Goal: Task Accomplishment & Management: Manage account settings

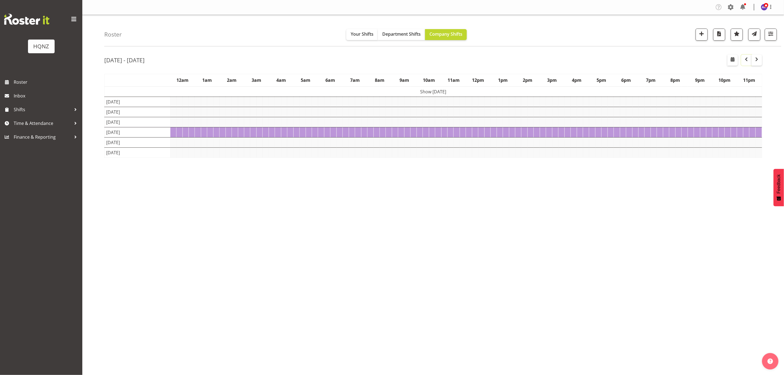
click at [744, 58] on span "button" at bounding box center [746, 59] width 7 height 7
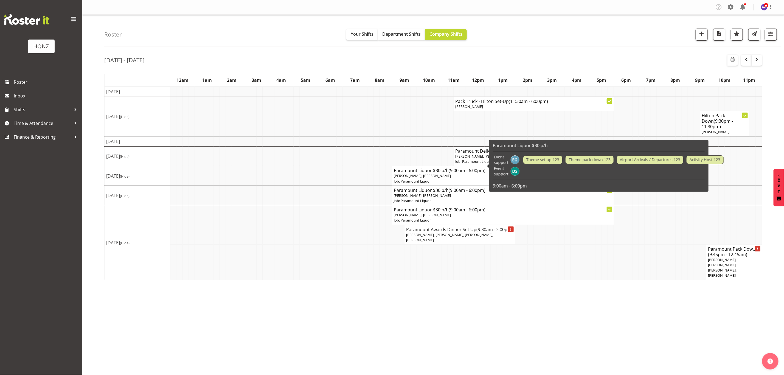
click at [449, 173] on span "Damian Smuskiewicz, Ella Gutschlag" at bounding box center [422, 175] width 57 height 5
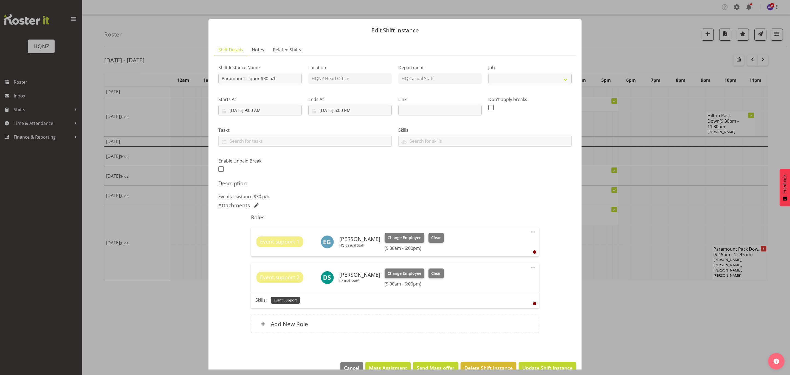
select select "10457"
click at [418, 273] on span "Change Employee" at bounding box center [405, 273] width 34 height 6
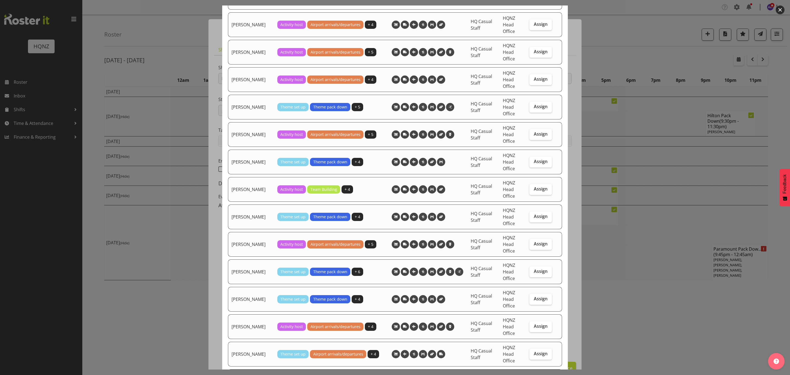
scroll to position [535, 0]
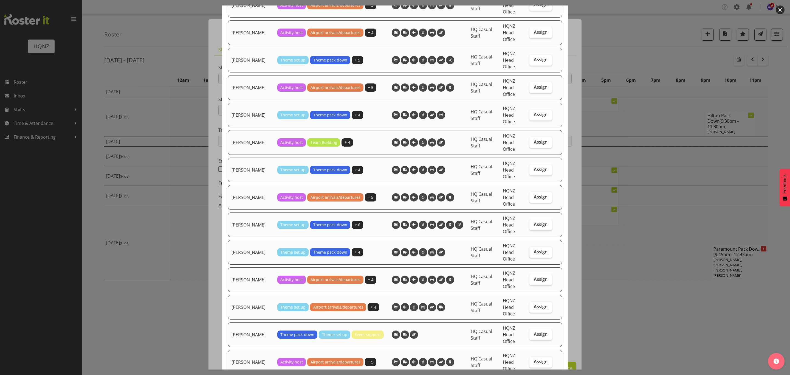
click at [539, 254] on span "Assign" at bounding box center [541, 251] width 14 height 5
click at [533, 254] on input "Assign" at bounding box center [532, 252] width 4 height 4
checkbox input "true"
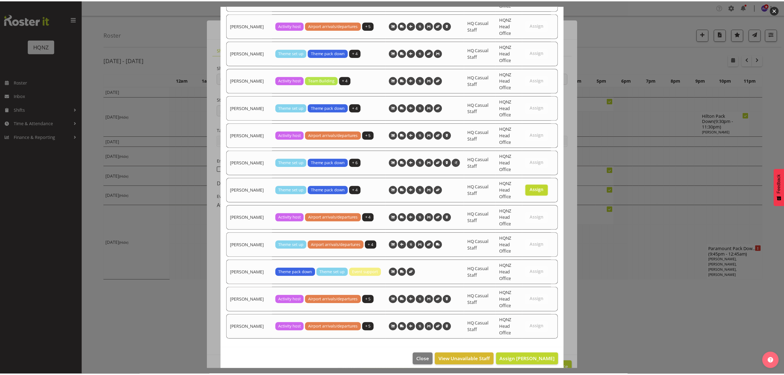
scroll to position [607, 0]
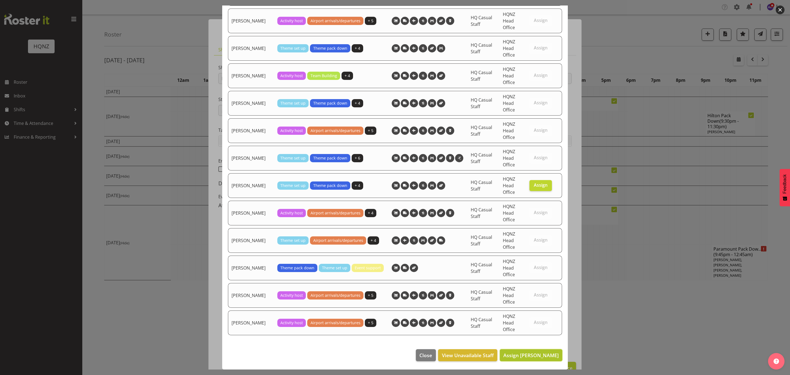
click at [529, 356] on span "Assign Rebecca Shaw" at bounding box center [530, 355] width 55 height 7
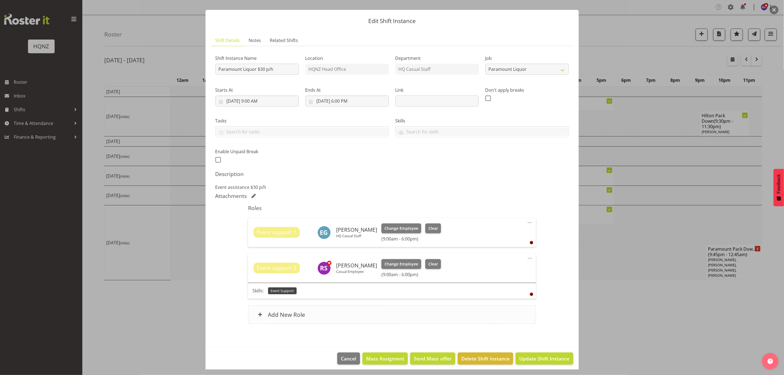
scroll to position [13, 0]
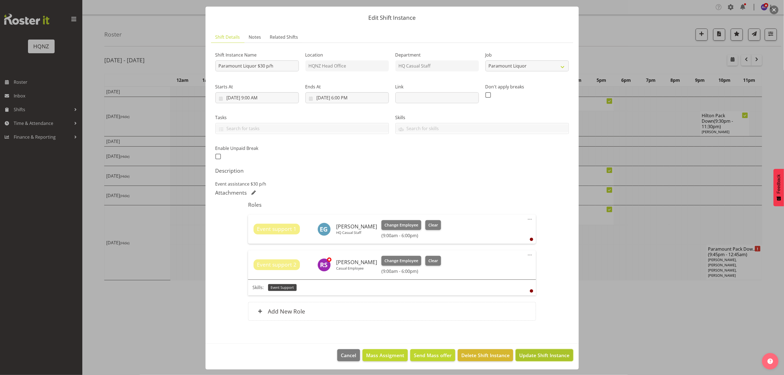
click at [532, 354] on span "Update Shift Instance" at bounding box center [544, 354] width 50 height 7
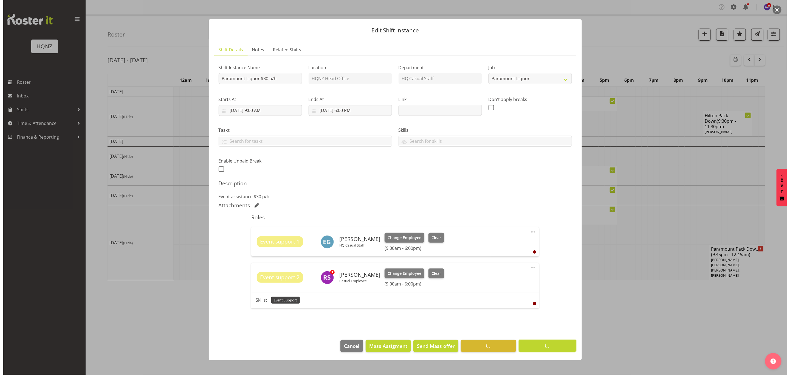
scroll to position [0, 0]
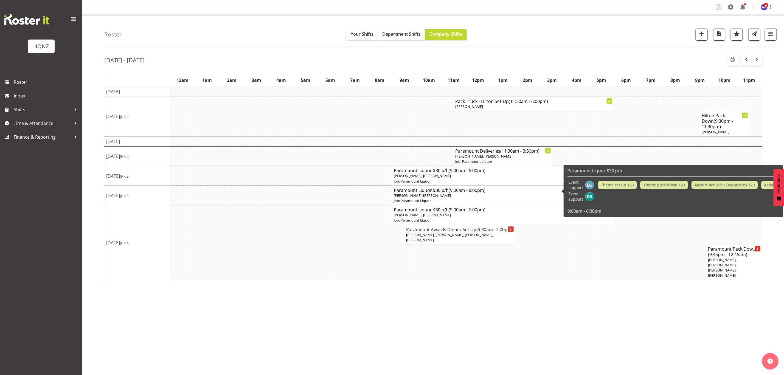
click at [463, 188] on span "(9:00am - 6:00pm)" at bounding box center [467, 190] width 37 height 6
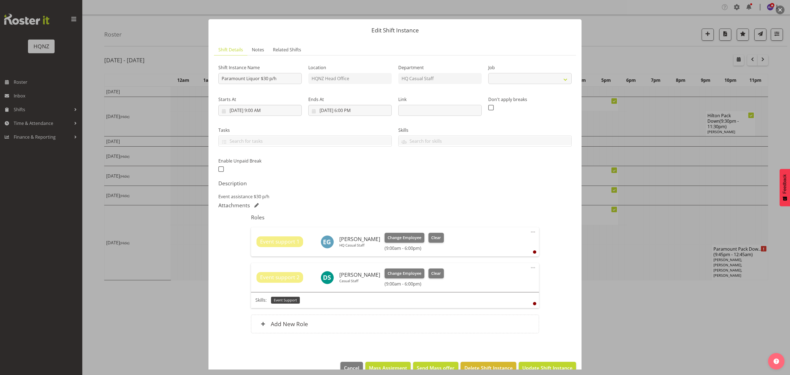
select select "10457"
click at [421, 272] on span "Change Employee" at bounding box center [405, 273] width 34 height 6
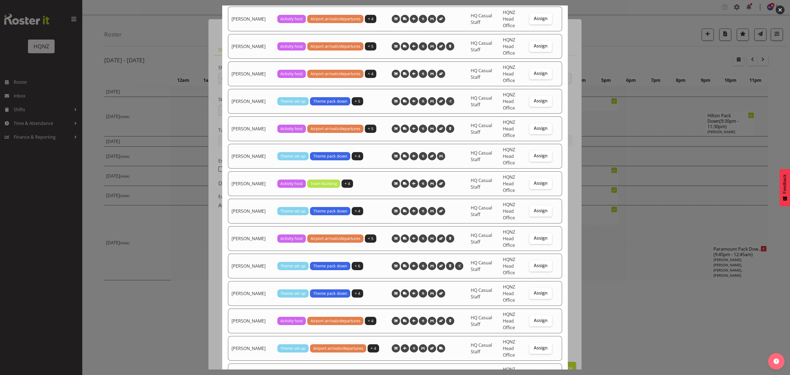
scroll to position [535, 0]
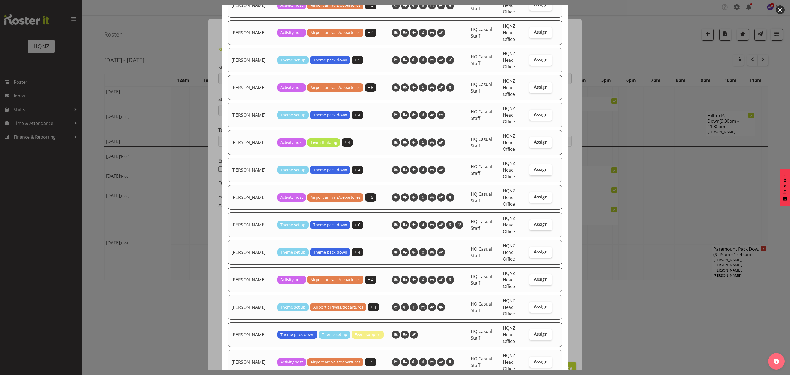
click at [538, 254] on span "Assign" at bounding box center [541, 251] width 14 height 5
click at [533, 254] on input "Assign" at bounding box center [532, 252] width 4 height 4
checkbox input "true"
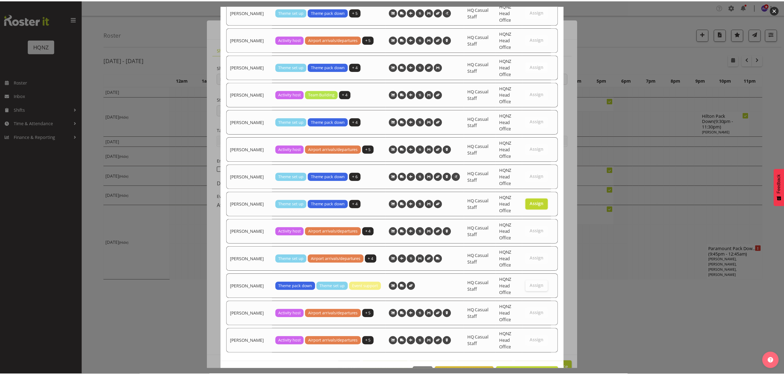
scroll to position [607, 0]
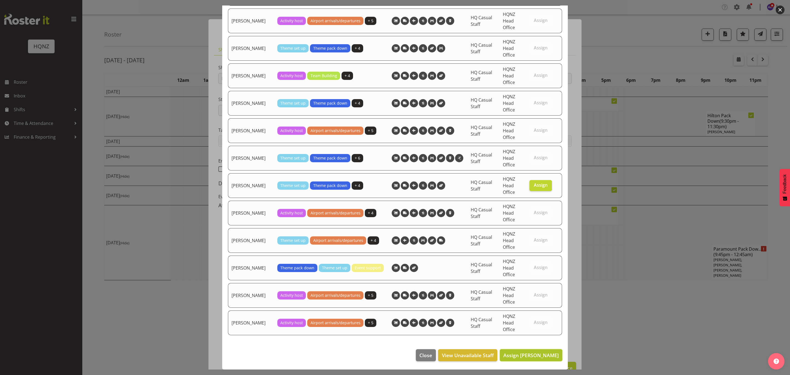
click at [531, 353] on span "Assign Rebecca Shaw" at bounding box center [530, 355] width 55 height 7
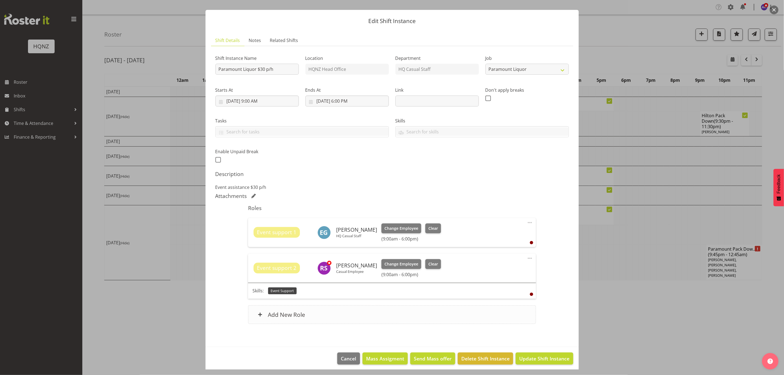
scroll to position [13, 0]
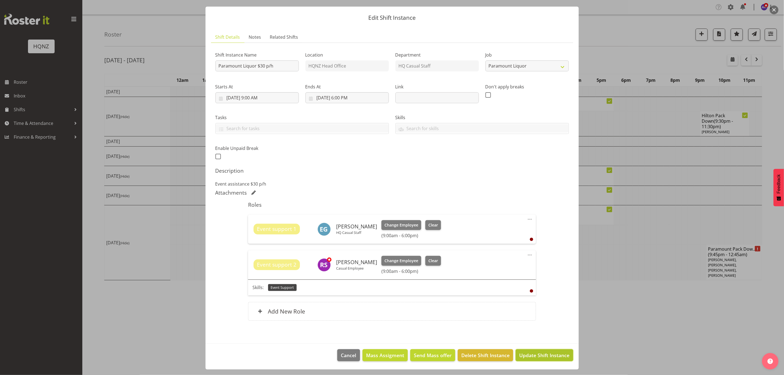
click at [528, 358] on span "Update Shift Instance" at bounding box center [544, 354] width 50 height 7
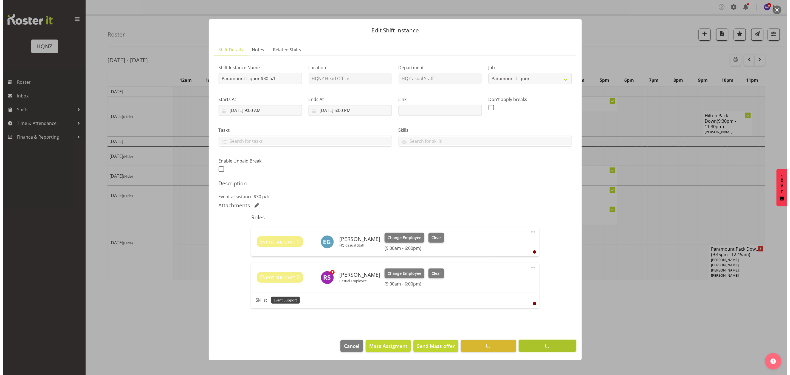
scroll to position [0, 0]
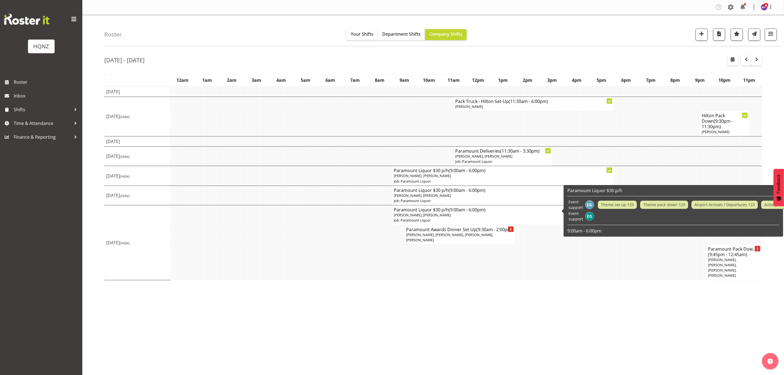
click at [464, 207] on span "(9:00am - 6:00pm)" at bounding box center [467, 210] width 37 height 6
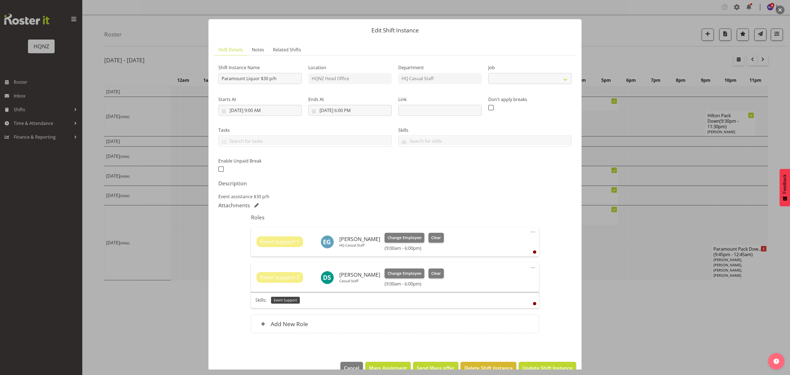
select select "10457"
click at [421, 273] on span "Change Employee" at bounding box center [405, 273] width 34 height 6
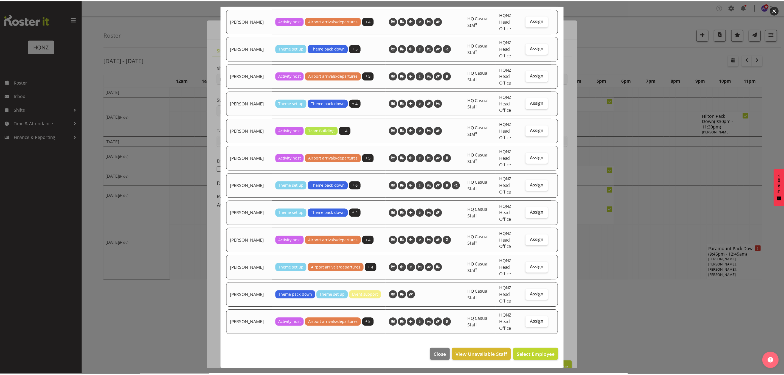
scroll to position [470, 0]
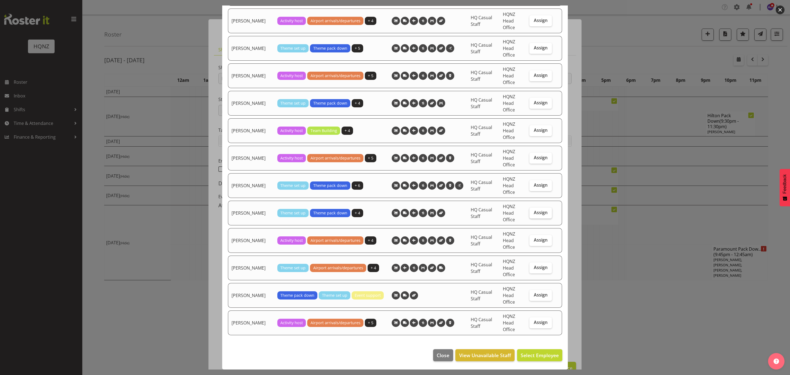
click at [530, 208] on label "Assign" at bounding box center [541, 212] width 22 height 11
click at [530, 211] on input "Assign" at bounding box center [532, 213] width 4 height 4
checkbox input "true"
click at [519, 354] on span "Assign Rebecca Shaw" at bounding box center [530, 355] width 55 height 7
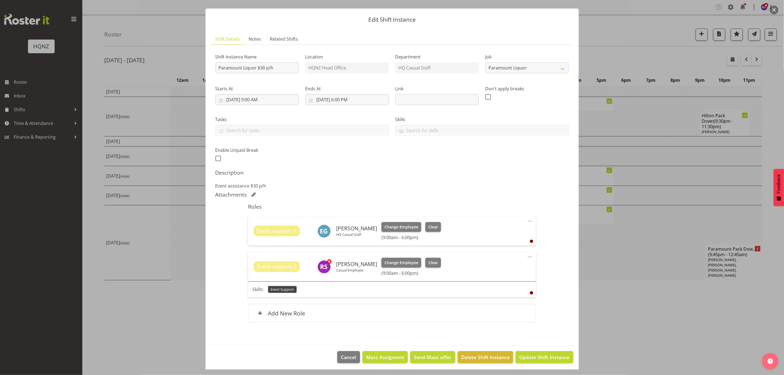
scroll to position [13, 0]
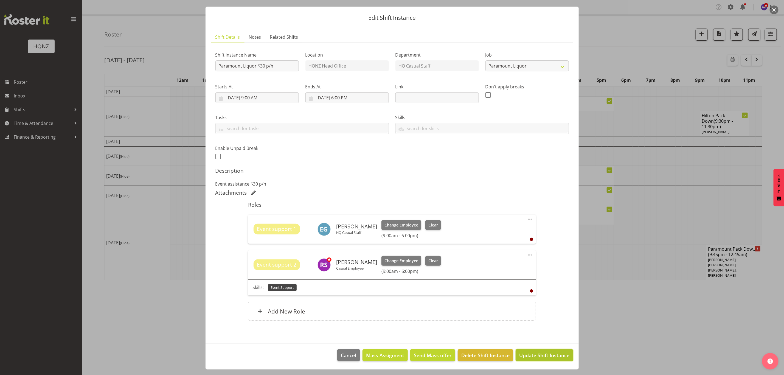
click at [534, 354] on span "Update Shift Instance" at bounding box center [544, 354] width 50 height 7
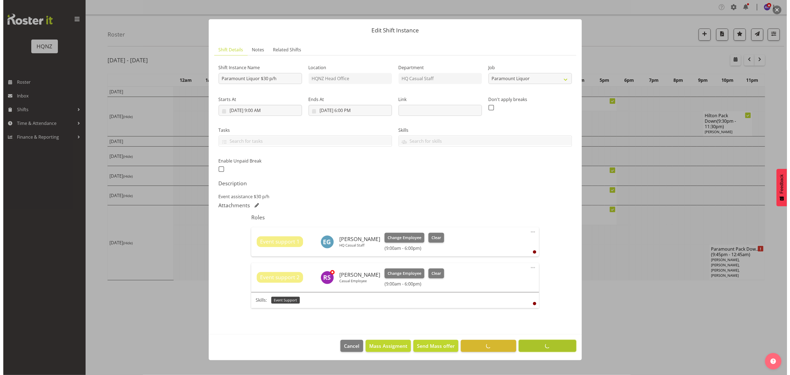
scroll to position [0, 0]
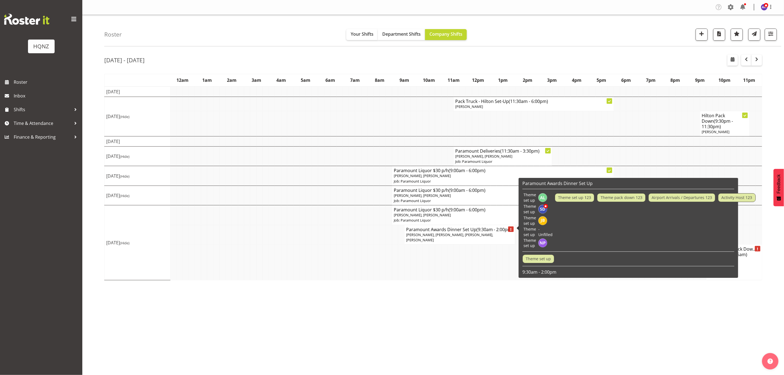
click at [488, 226] on span "(9:30am - 2:00pm)" at bounding box center [494, 229] width 37 height 6
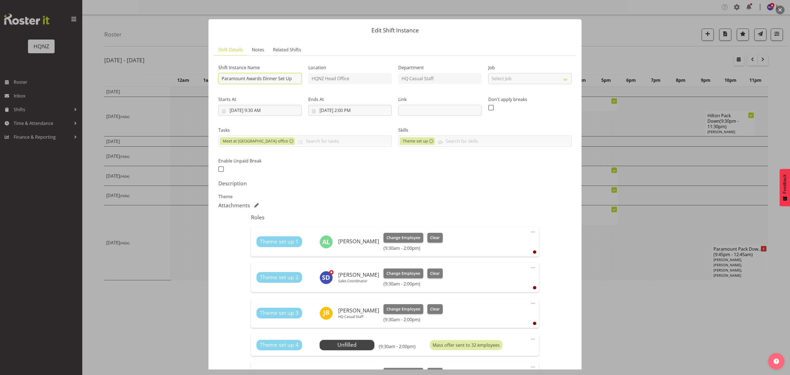
click at [294, 80] on input "Paramount Awards Dinner Set Up" at bounding box center [259, 78] width 83 height 11
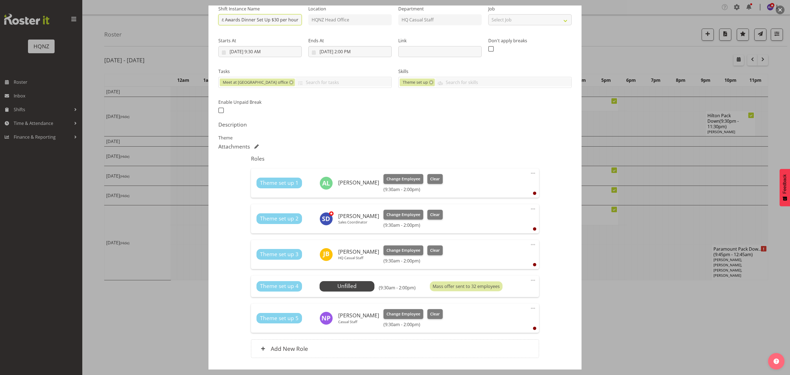
scroll to position [96, 0]
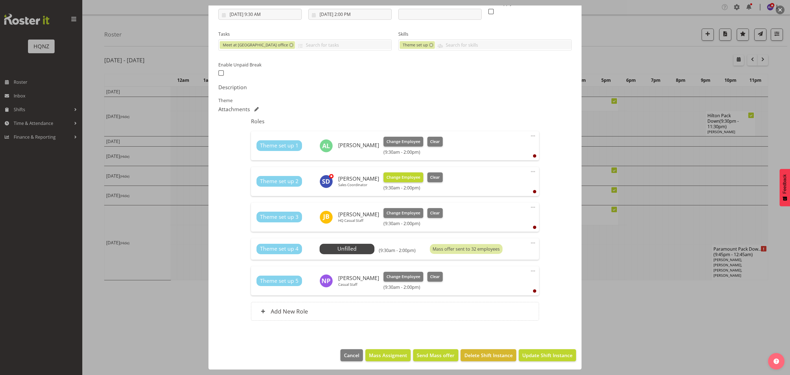
type input "Paramount Awards Dinner Set Up $30 per hour"
click at [400, 176] on span "Change Employee" at bounding box center [404, 177] width 34 height 6
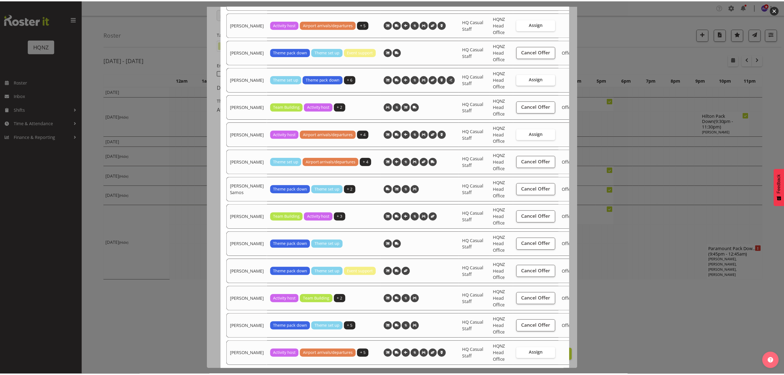
scroll to position [905, 0]
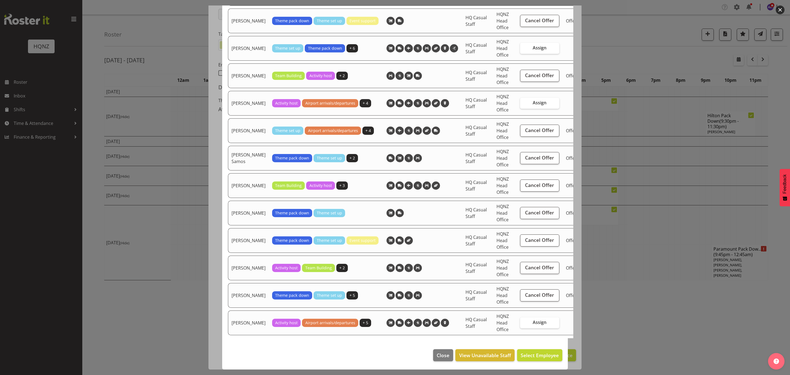
click at [645, 233] on div at bounding box center [395, 187] width 790 height 375
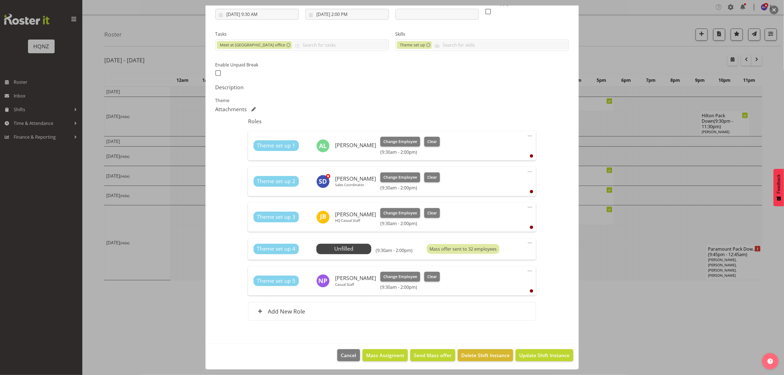
click at [620, 339] on div at bounding box center [392, 187] width 784 height 375
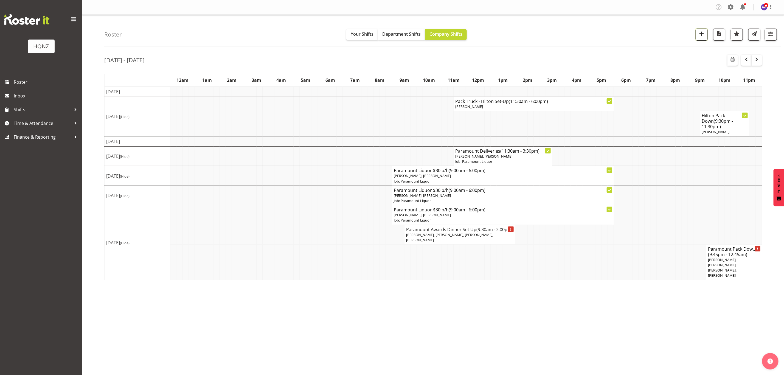
click at [702, 35] on span "button" at bounding box center [701, 33] width 7 height 7
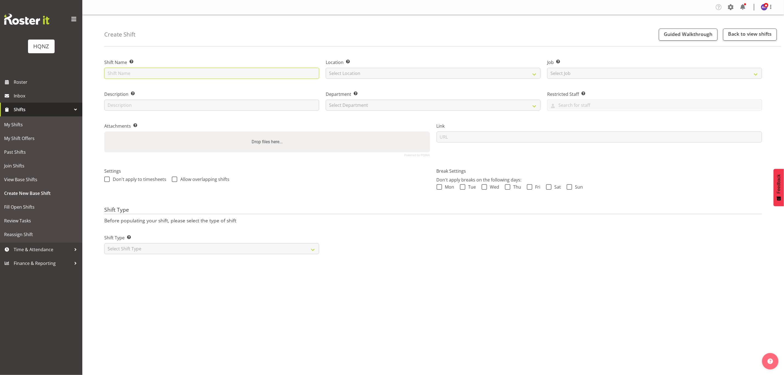
click at [187, 72] on input "text" at bounding box center [211, 73] width 215 height 11
type input "Memorial set up extended $30 per hour"
click at [363, 72] on select "Select Location [GEOGRAPHIC_DATA] Head Office" at bounding box center [433, 73] width 215 height 11
select select "129"
click at [326, 68] on select "Select Location [GEOGRAPHIC_DATA] Head Office" at bounding box center [433, 73] width 215 height 11
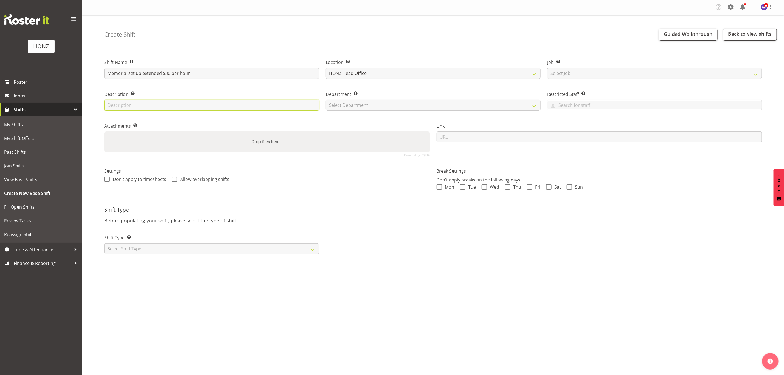
click at [200, 105] on input "text" at bounding box center [211, 105] width 215 height 11
type input "Theme"
click at [381, 101] on select "Select Department HQ Casual Staff" at bounding box center [433, 105] width 215 height 11
select select "127"
click at [326, 100] on select "Select Department HQ Casual Staff" at bounding box center [433, 105] width 215 height 11
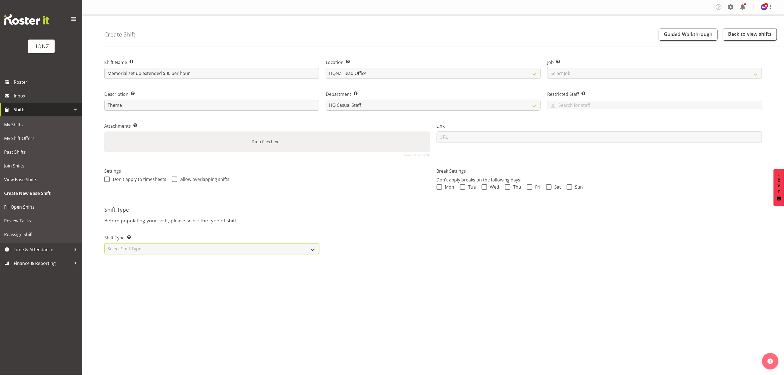
click at [147, 251] on select "Select Shift Type One Off Shift Recurring Shift Rotating Shift" at bounding box center [211, 248] width 215 height 11
select select "one_off"
click at [104, 243] on select "Select Shift Type One Off Shift Recurring Shift Rotating Shift" at bounding box center [211, 248] width 215 height 11
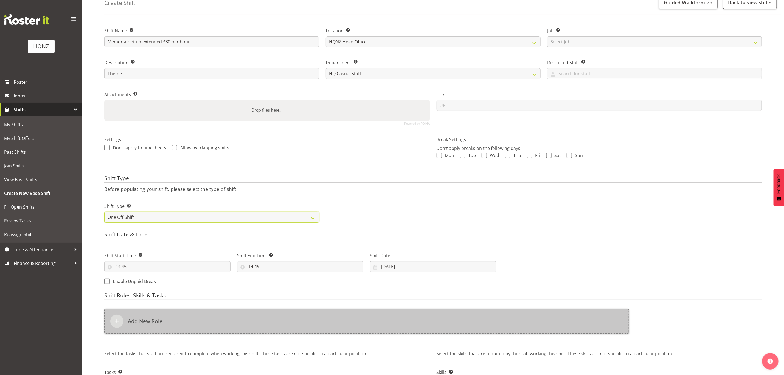
scroll to position [75, 0]
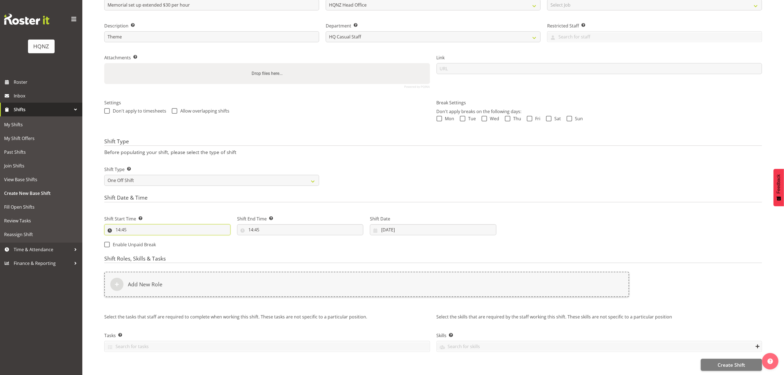
click at [118, 224] on input "14:45" at bounding box center [167, 229] width 126 height 11
click at [144, 238] on select "00 01 02 03 04 05 06 07 08 09 10 11 12 13 14 15 16 17 18 19 20 21 22 23" at bounding box center [142, 243] width 12 height 11
click at [136, 238] on select "00 01 02 03 04 05 06 07 08 09 10 11 12 13 14 15 16 17 18 19 20 21 22 23" at bounding box center [142, 243] width 12 height 11
click at [158, 238] on select "00 01 02 03 04 05 06 07 08 09 10 11 12 13 14 15 16 17 18 19 20 21 22 23 24 25 2…" at bounding box center [156, 243] width 12 height 11
select select "0"
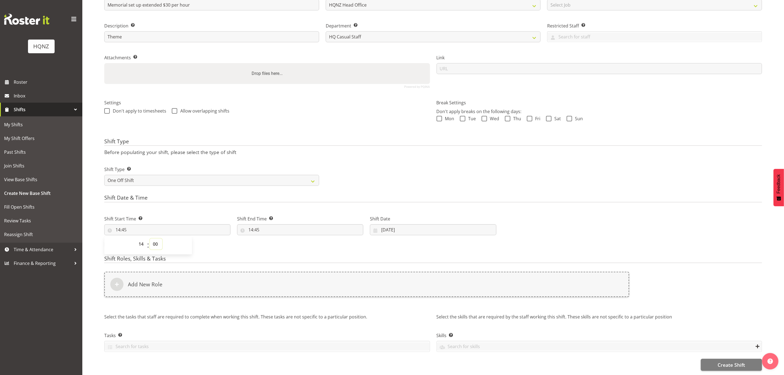
click at [150, 238] on select "00 01 02 03 04 05 06 07 08 09 10 11 12 13 14 15 16 17 18 19 20 21 22 23 24 25 2…" at bounding box center [156, 243] width 12 height 11
type input "14:00"
click at [260, 224] on input "14:45" at bounding box center [300, 229] width 126 height 11
click at [253, 224] on input "14:45" at bounding box center [300, 229] width 126 height 11
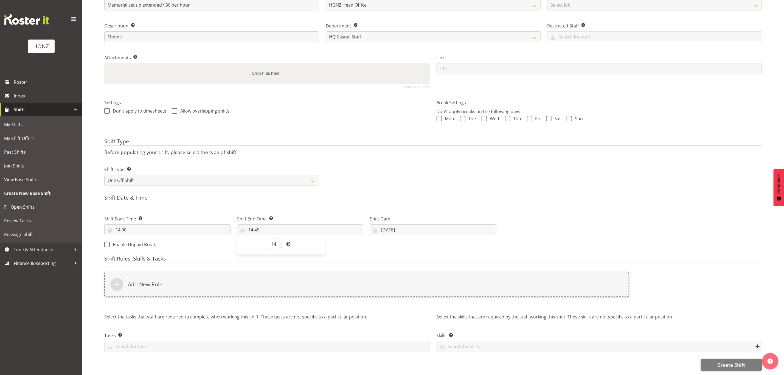
drag, startPoint x: 274, startPoint y: 237, endPoint x: 274, endPoint y: 241, distance: 3.3
click at [274, 241] on select "00 01 02 03 04 05 06 07 08 09 10 11 12 13 14 15 16 17 18 19 20 21 22 23" at bounding box center [274, 243] width 12 height 11
select select "18"
click at [268, 238] on select "00 01 02 03 04 05 06 07 08 09 10 11 12 13 14 15 16 17 18 19 20 21 22 23" at bounding box center [274, 243] width 12 height 11
type input "18:45"
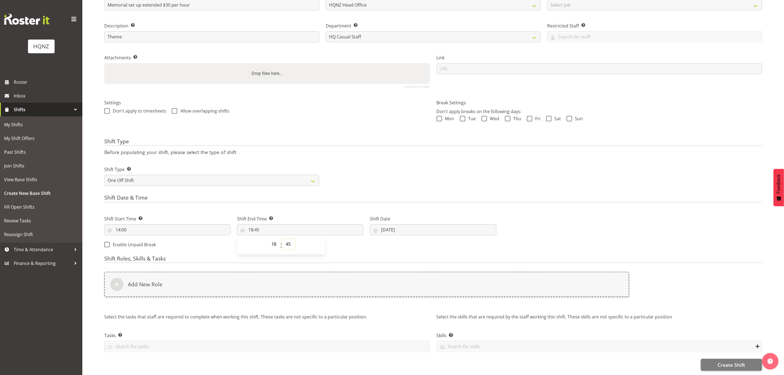
click at [288, 238] on select "00 01 02 03 04 05 06 07 08 09 10 11 12 13 14 15 16 17 18 19 20 21 22 23 24 25 2…" at bounding box center [289, 243] width 12 height 11
select select "0"
click at [283, 238] on select "00 01 02 03 04 05 06 07 08 09 10 11 12 13 14 15 16 17 18 19 20 21 22 23 24 25 2…" at bounding box center [289, 243] width 12 height 11
type input "18:00"
click at [400, 224] on input "19/09/2025" at bounding box center [433, 229] width 126 height 11
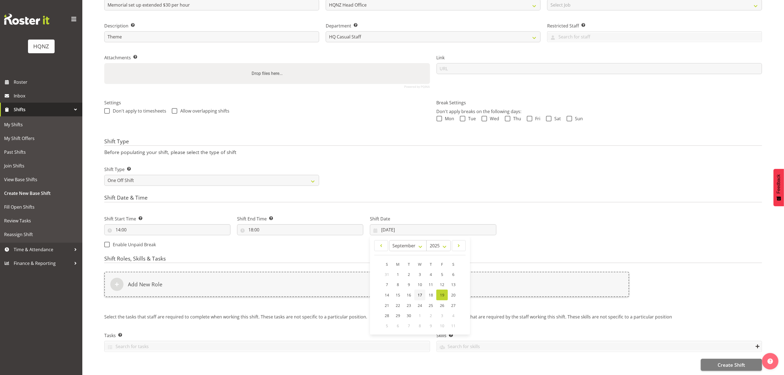
click at [419, 292] on span "17" at bounding box center [420, 294] width 4 height 5
type input "[DATE]"
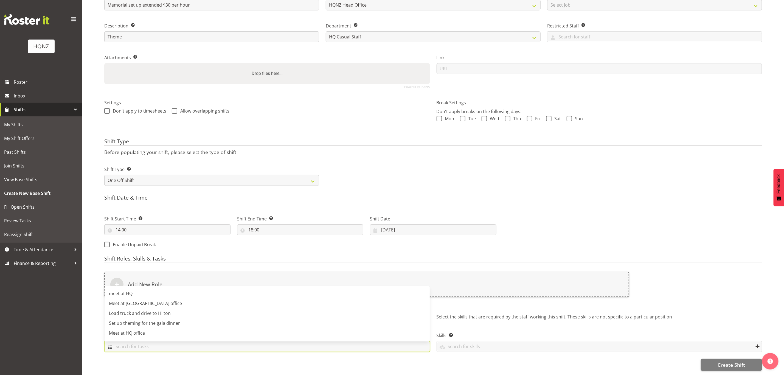
click at [286, 342] on input "text" at bounding box center [267, 346] width 325 height 9
click at [192, 318] on link "Set up theming for the gala dinner" at bounding box center [267, 323] width 325 height 10
click at [449, 342] on input "text" at bounding box center [599, 346] width 325 height 9
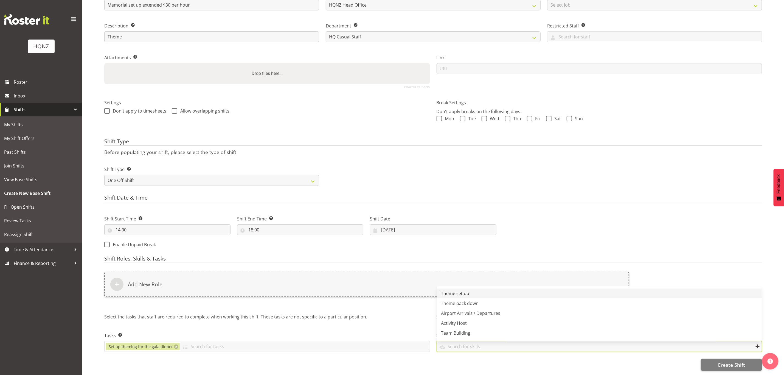
click at [462, 290] on span "Theme set up" at bounding box center [455, 293] width 28 height 6
click at [459, 290] on span "Theme set up" at bounding box center [455, 293] width 28 height 6
click at [421, 359] on div "Create Shift" at bounding box center [433, 365] width 658 height 12
click at [453, 344] on span "Theme set up" at bounding box center [453, 347] width 25 height 6
click at [455, 290] on span "Theme set up" at bounding box center [455, 293] width 28 height 6
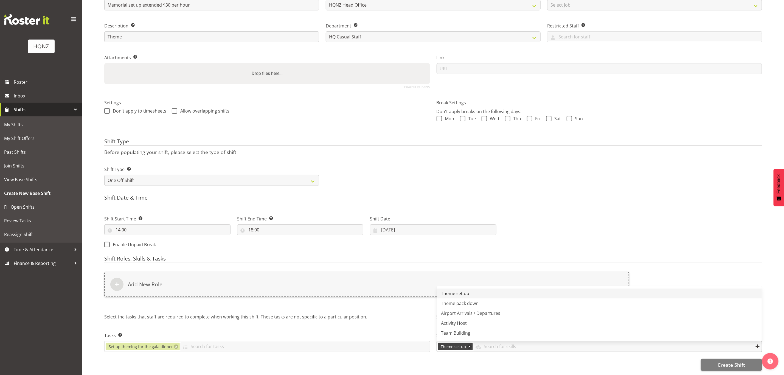
click at [466, 291] on link "Theme set up" at bounding box center [599, 293] width 325 height 10
click at [500, 359] on div "Create Shift" at bounding box center [433, 365] width 658 height 12
click at [726, 361] on span "Create Shift" at bounding box center [730, 364] width 27 height 7
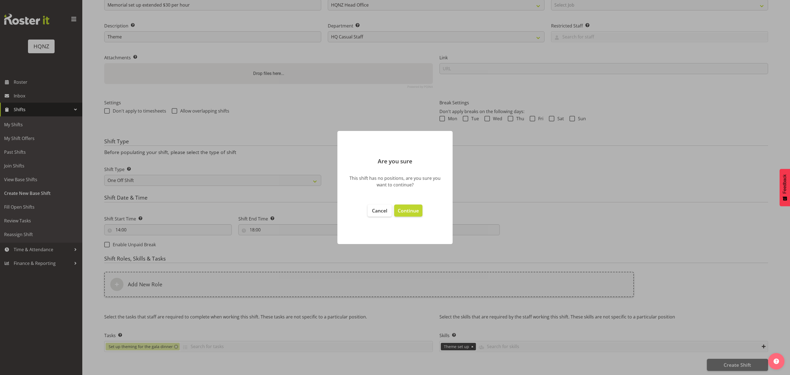
click at [289, 297] on div at bounding box center [395, 187] width 790 height 375
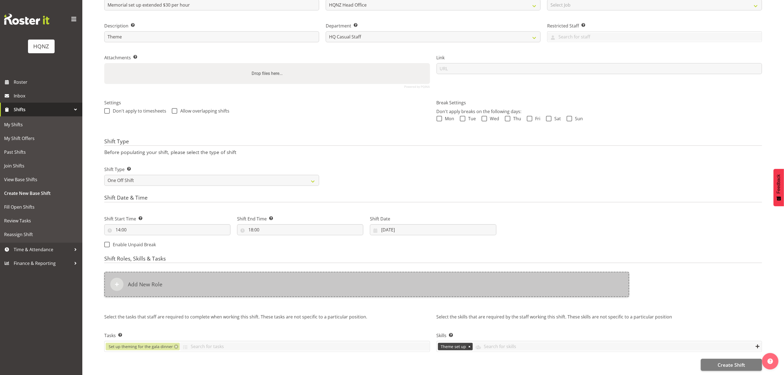
click at [250, 275] on div "Add New Role" at bounding box center [366, 284] width 525 height 25
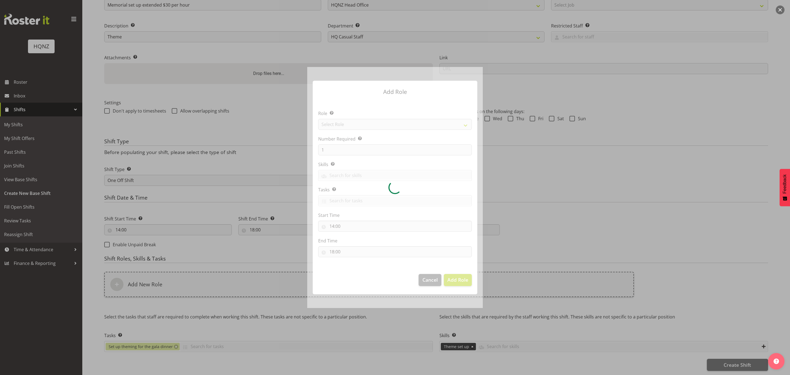
click at [340, 124] on div at bounding box center [395, 187] width 176 height 241
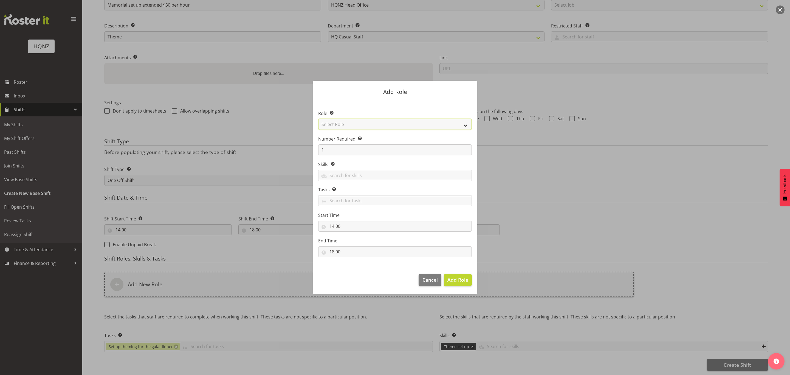
click at [343, 121] on select "Select Role Activity host Airport arrivals/departures Cleaning Event support Te…" at bounding box center [395, 124] width 154 height 11
select select "249"
click at [318, 119] on select "Select Role Activity host Airport arrivals/departures Cleaning Event support Te…" at bounding box center [395, 124] width 154 height 11
click at [455, 281] on span "Add Role" at bounding box center [457, 279] width 21 height 7
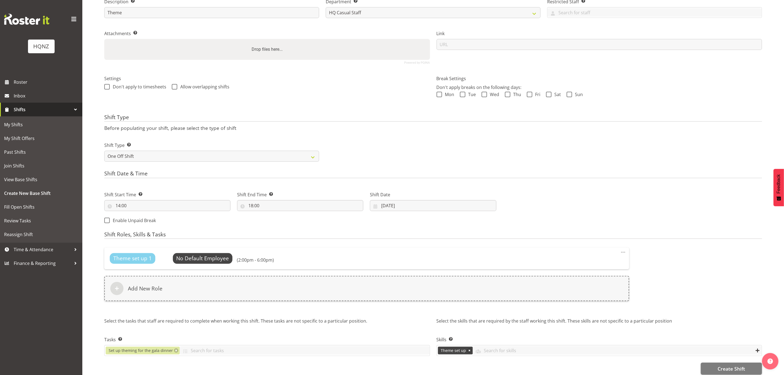
scroll to position [103, 0]
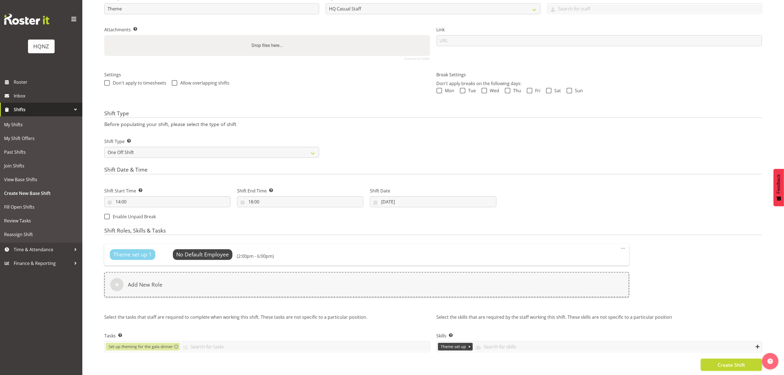
click at [723, 361] on span "Create Shift" at bounding box center [730, 364] width 27 height 7
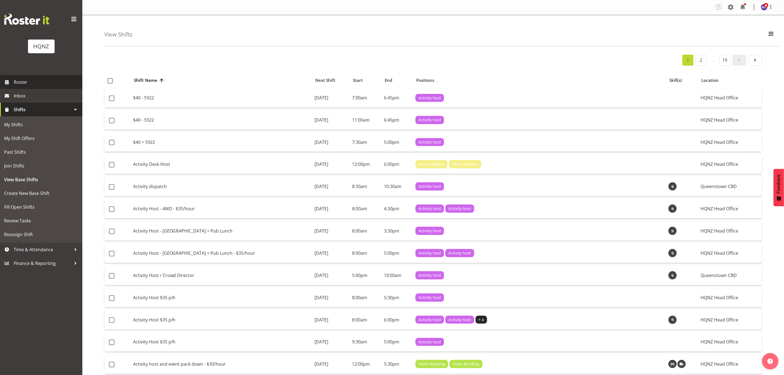
click at [40, 83] on span "Roster" at bounding box center [47, 82] width 66 height 8
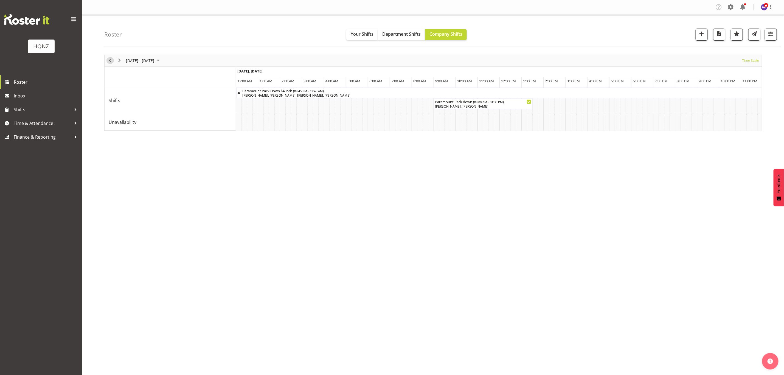
click at [110, 62] on span "Previous" at bounding box center [110, 60] width 7 height 7
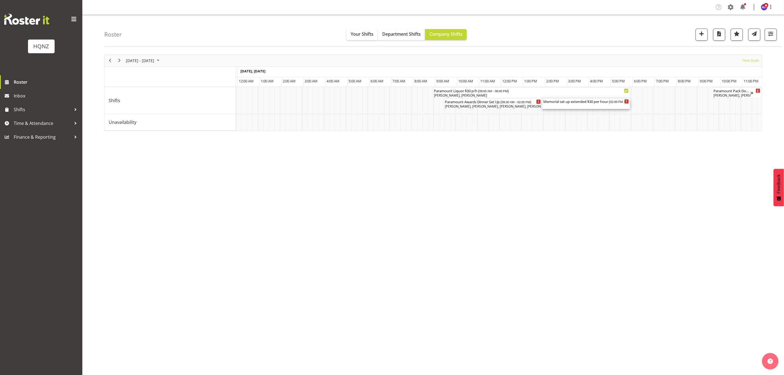
click at [599, 103] on div "Memorial set up extended $30 per hour ( 02:00 PM - 06:00 PM )" at bounding box center [586, 100] width 86 height 5
click at [599, 102] on div at bounding box center [433, 93] width 658 height 76
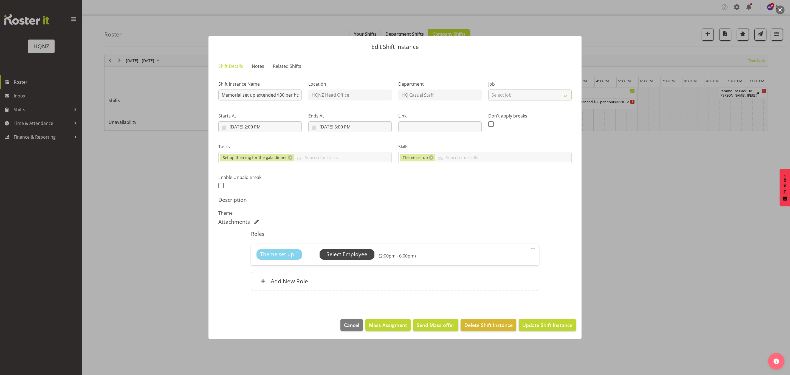
click at [345, 254] on span "Select Employee" at bounding box center [346, 254] width 41 height 8
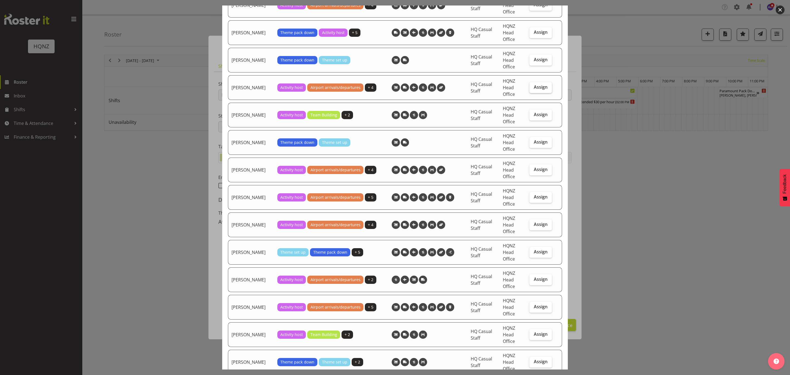
click at [538, 88] on span "Assign" at bounding box center [541, 86] width 14 height 5
click at [533, 88] on input "Assign" at bounding box center [532, 87] width 4 height 4
checkbox input "true"
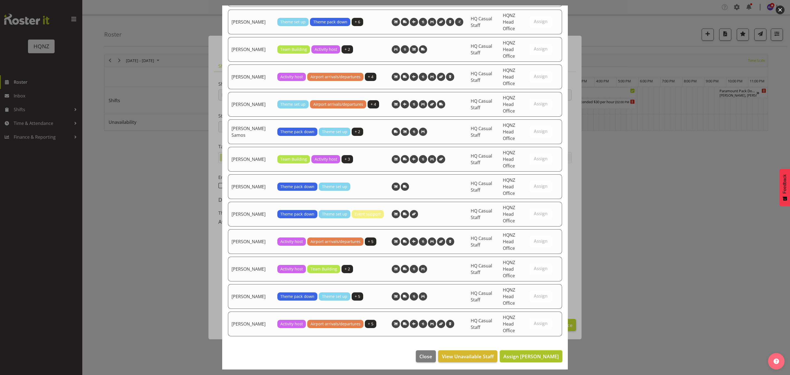
click at [519, 353] on span "Assign Jenna Barratt-Elloway" at bounding box center [530, 356] width 55 height 7
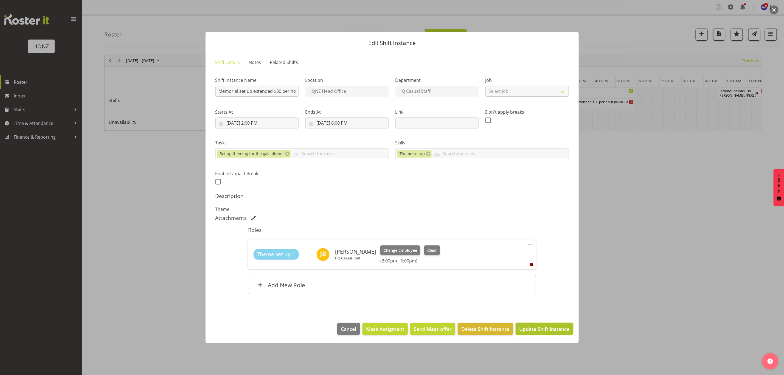
click at [536, 329] on span "Update Shift Instance" at bounding box center [544, 328] width 50 height 7
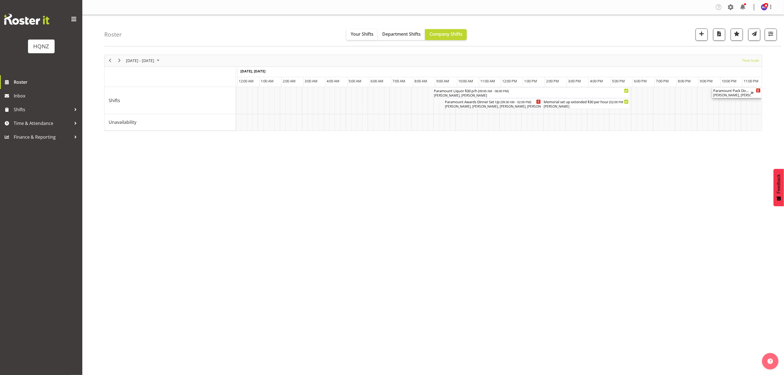
click at [729, 93] on div "Paramount Pack Down $40p/h ( 09:45 PM - 12:45 AM ) Dana Bergmann, Otis Haysmith…" at bounding box center [732, 93] width 38 height 10
click at [729, 93] on div at bounding box center [433, 93] width 658 height 76
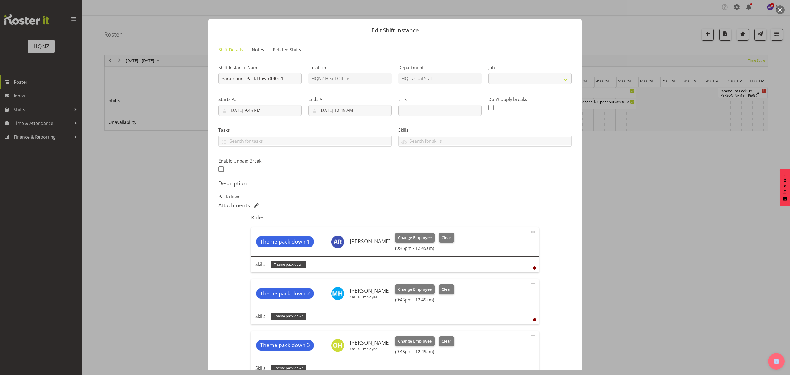
select select "10457"
click at [349, 109] on input "9/19/2025, 12:45 AM" at bounding box center [349, 110] width 83 height 11
click at [370, 109] on input "9/19/2025, 12:45 AM" at bounding box center [349, 110] width 83 height 11
click at [334, 107] on input "9/19/2025, 12:45 AM" at bounding box center [349, 110] width 83 height 11
click at [466, 200] on p "Pack down" at bounding box center [394, 196] width 353 height 7
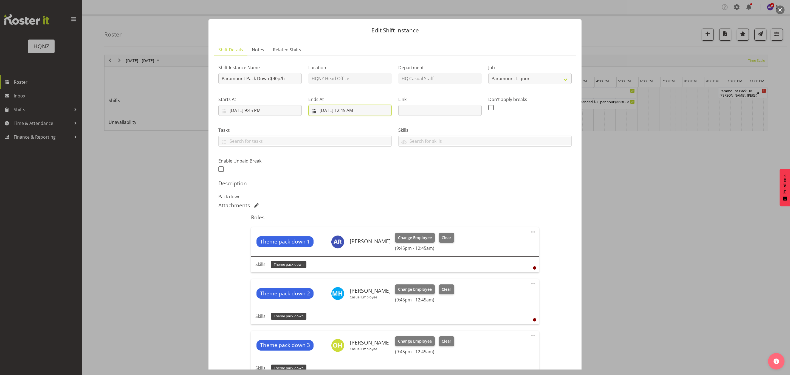
click at [333, 110] on input "9/19/2025, 12:45 AM" at bounding box center [349, 110] width 83 height 11
click at [366, 175] on span "18" at bounding box center [367, 175] width 4 height 5
type input "9/18/2025, 12:45 AM"
click at [349, 226] on select "00 01 02 03 04 05 06 07 08 09 10 11 12 13 14 15 16 17 18 19 20 21 22 23" at bounding box center [350, 226] width 12 height 11
select select "1"
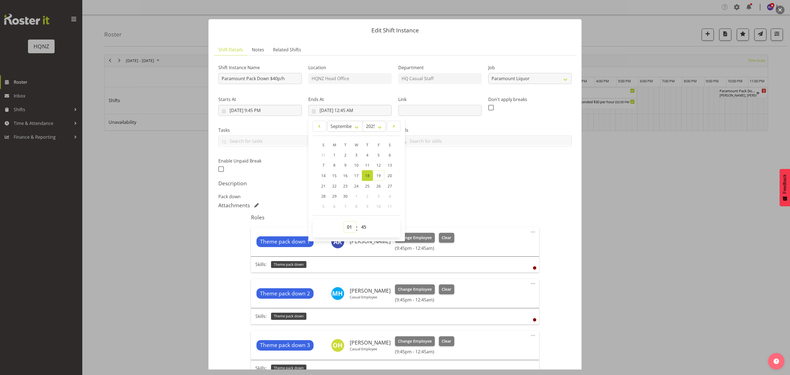
click at [344, 222] on select "00 01 02 03 04 05 06 07 08 09 10 11 12 13 14 15 16 17 18 19 20 21 22 23" at bounding box center [350, 226] width 12 height 11
type input "9/18/2025, 1:45 AM"
click at [466, 189] on div "Description Pack down" at bounding box center [394, 190] width 353 height 20
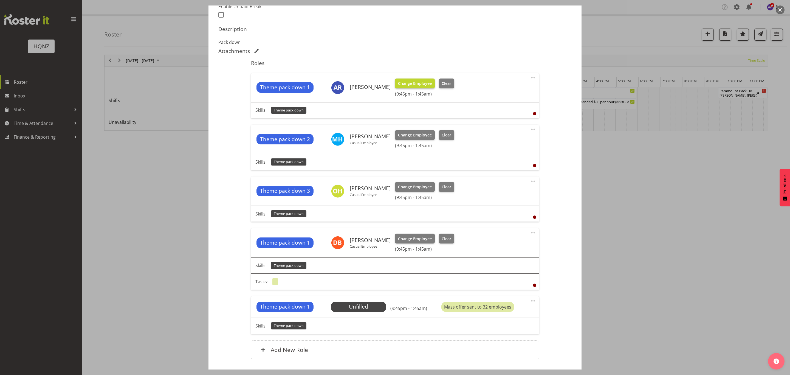
scroll to position [111, 0]
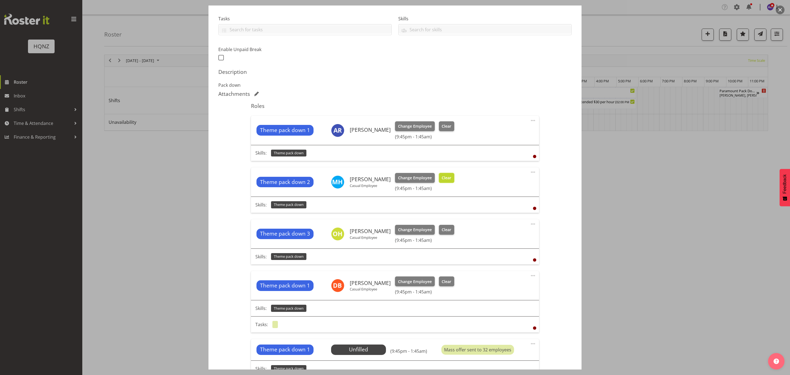
click at [443, 177] on span "Clear" at bounding box center [447, 178] width 10 height 6
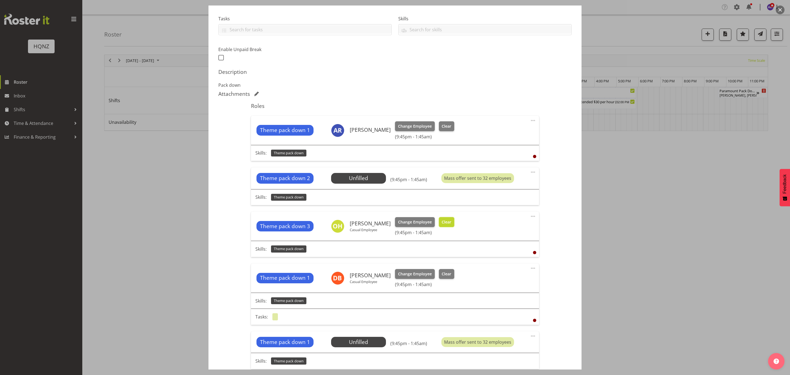
click at [442, 223] on span "Clear" at bounding box center [447, 222] width 10 height 6
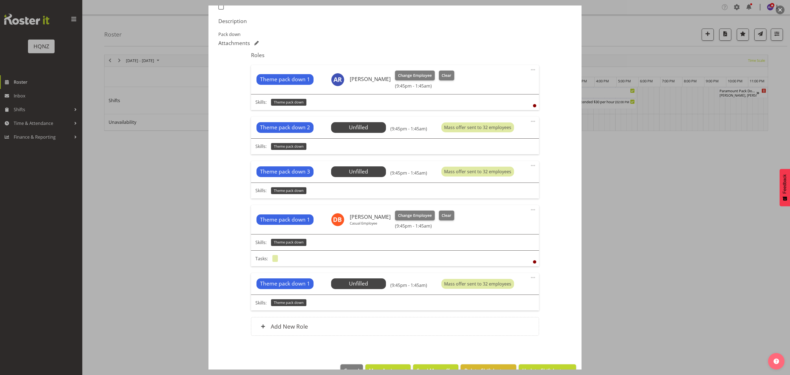
scroll to position [179, 0]
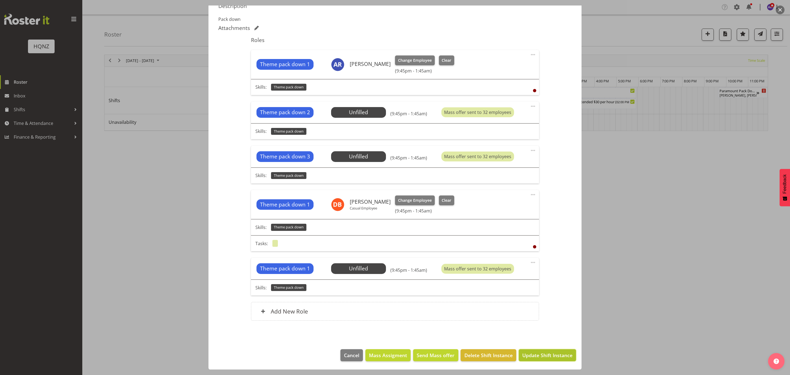
click at [537, 354] on span "Update Shift Instance" at bounding box center [547, 354] width 50 height 7
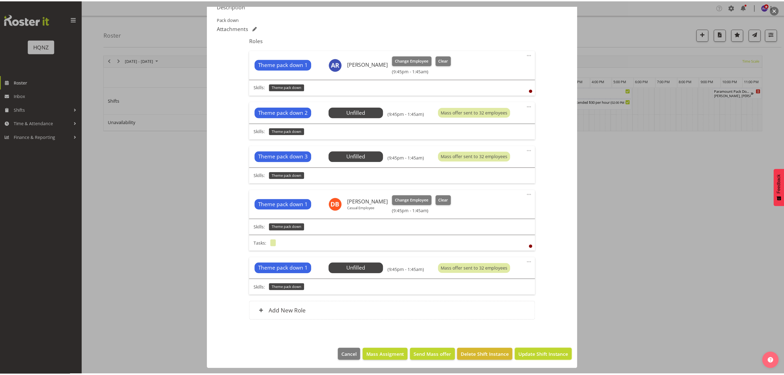
scroll to position [156, 0]
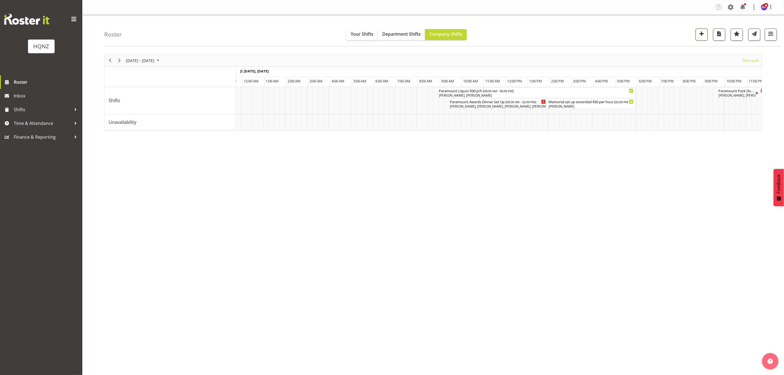
click at [700, 35] on span "button" at bounding box center [701, 33] width 7 height 7
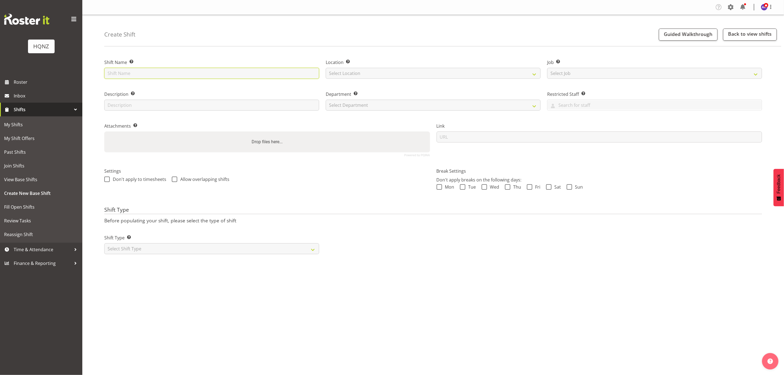
click at [203, 73] on input "text" at bounding box center [211, 73] width 215 height 11
type input "Memorial set up extended $30 per hour"
click at [371, 73] on select "Select Location [GEOGRAPHIC_DATA] Head Office" at bounding box center [433, 73] width 215 height 11
select select "129"
click at [326, 68] on select "Select Location [GEOGRAPHIC_DATA] Head Office" at bounding box center [433, 73] width 215 height 11
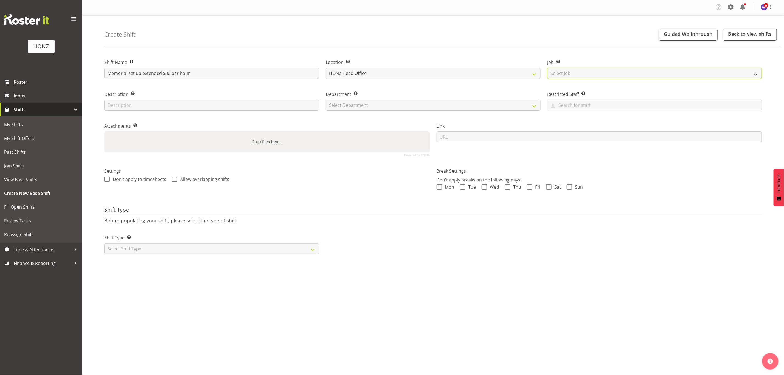
click at [550, 69] on select "Select Job Create new job Auto Super Shoppes Buddle Findlay Carsales [GEOGRAPHI…" at bounding box center [654, 73] width 215 height 11
click at [555, 72] on select "Select Job Create new job Auto Super Shoppes Buddle Findlay Carsales [GEOGRAPHI…" at bounding box center [654, 73] width 215 height 11
select select "10457"
click at [547, 68] on select "Select Job Create new job Auto Super Shoppes Buddle Findlay Carsales [GEOGRAPHI…" at bounding box center [654, 73] width 215 height 11
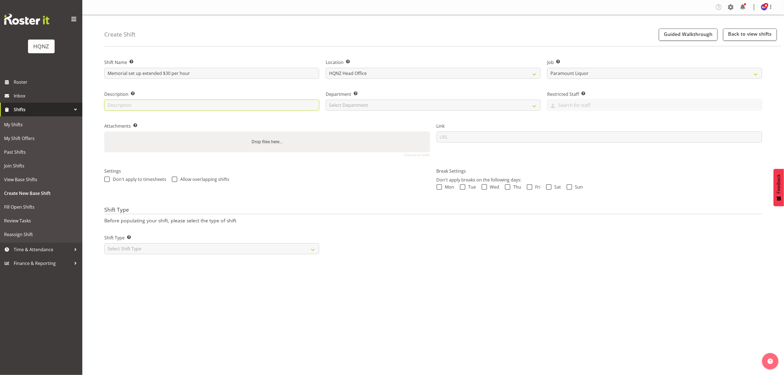
click at [196, 102] on input "text" at bounding box center [211, 105] width 215 height 11
click at [154, 105] on input "Theme" at bounding box center [211, 105] width 215 height 11
click at [126, 106] on input "Theme" at bounding box center [211, 105] width 215 height 11
drag, startPoint x: 117, startPoint y: 105, endPoint x: 104, endPoint y: 105, distance: 13.2
click at [104, 105] on div "Description Provide a description of the shift if required. Theme" at bounding box center [211, 99] width 221 height 32
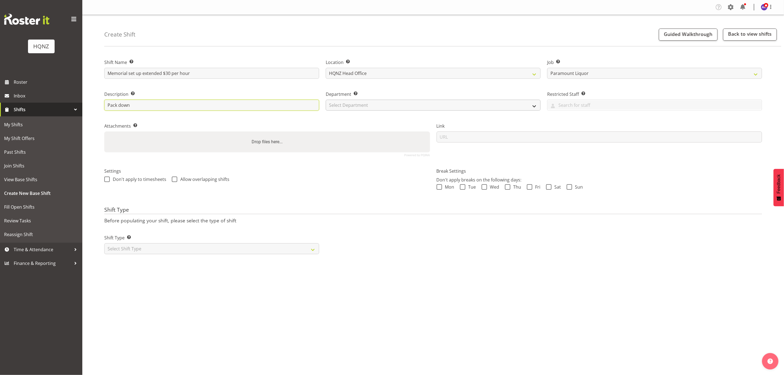
type input "Pack down"
click at [367, 105] on select "Select Department HQ Casual Staff" at bounding box center [433, 105] width 215 height 11
select select "127"
click at [326, 100] on select "Select Department HQ Casual Staff" at bounding box center [433, 105] width 215 height 11
click at [167, 73] on input "Memorial set up extended $30 per hour" at bounding box center [211, 73] width 215 height 11
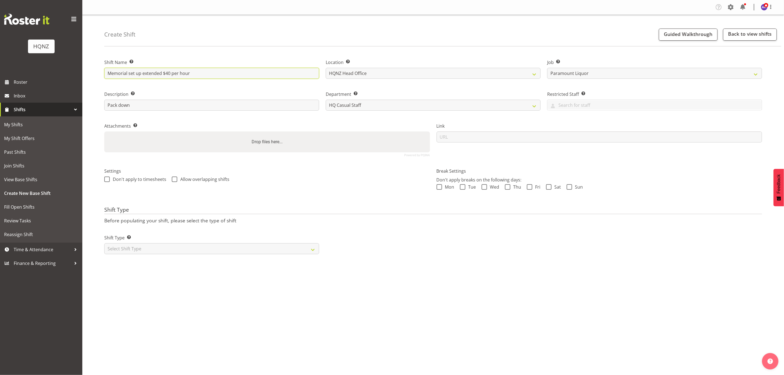
drag, startPoint x: 161, startPoint y: 72, endPoint x: 129, endPoint y: 72, distance: 32.6
click at [129, 72] on input "Memorial set up extended $40 per hour" at bounding box center [211, 73] width 215 height 11
type input "Memorial Pack Down $40 per hour"
click at [130, 247] on select "Select Shift Type One Off Shift Recurring Shift Rotating Shift" at bounding box center [211, 248] width 215 height 11
select select "one_off"
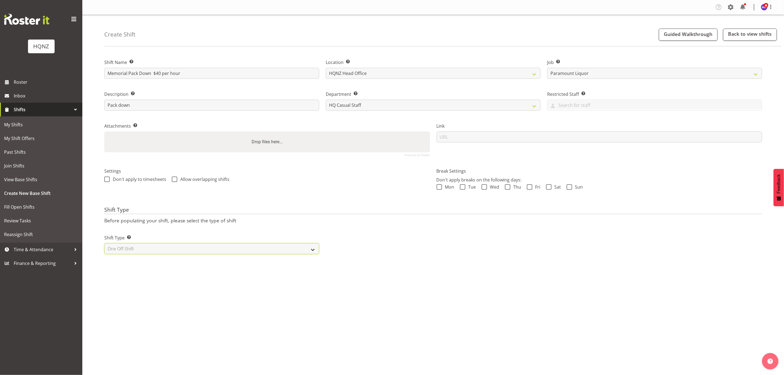
click at [104, 243] on select "Select Shift Type One Off Shift Recurring Shift Rotating Shift" at bounding box center [211, 248] width 215 height 11
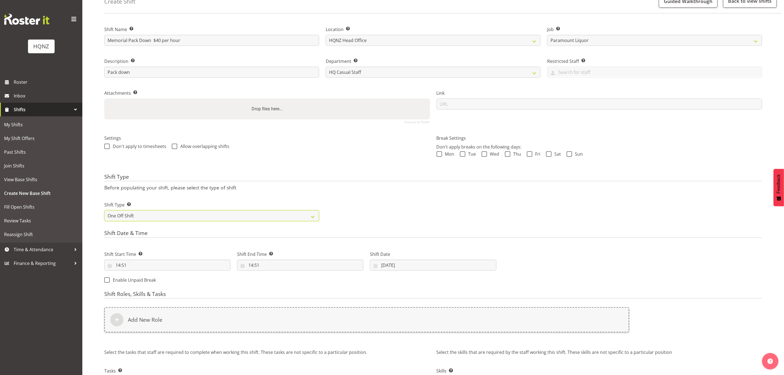
scroll to position [75, 0]
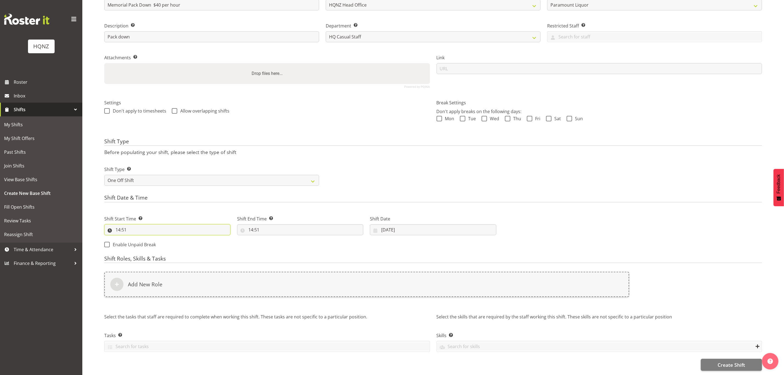
click at [114, 224] on input "14:51" at bounding box center [167, 229] width 126 height 11
click at [138, 238] on select "00 01 02 03 04 05 06 07 08 09 10 11 12 13 14 15 16 17 18 19 20 21 22 23" at bounding box center [142, 243] width 12 height 11
select select "10"
click at [136, 238] on select "00 01 02 03 04 05 06 07 08 09 10 11 12 13 14 15 16 17 18 19 20 21 22 23" at bounding box center [142, 243] width 12 height 11
type input "10:51"
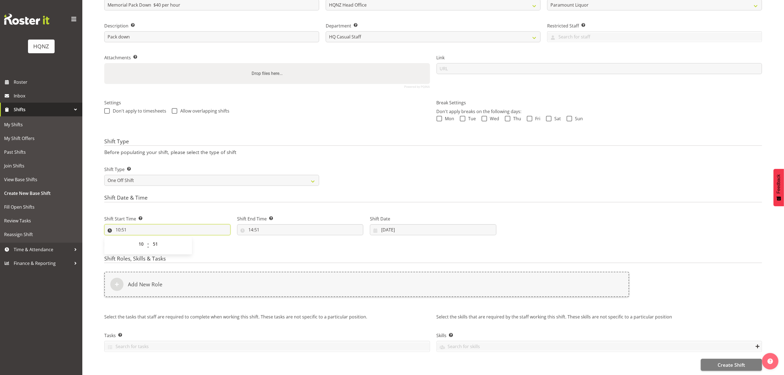
click at [133, 224] on input "10:51" at bounding box center [167, 229] width 126 height 11
click at [120, 224] on input "10:51" at bounding box center [167, 229] width 126 height 11
click at [157, 238] on select "00 01 02 03 04 05 06 07 08 09 10 11 12 13 14 15 16 17 18 19 20 21 22 23 24 25 2…" at bounding box center [156, 243] width 12 height 11
select select "15"
click at [150, 238] on select "00 01 02 03 04 05 06 07 08 09 10 11 12 13 14 15 16 17 18 19 20 21 22 23 24 25 2…" at bounding box center [156, 243] width 12 height 11
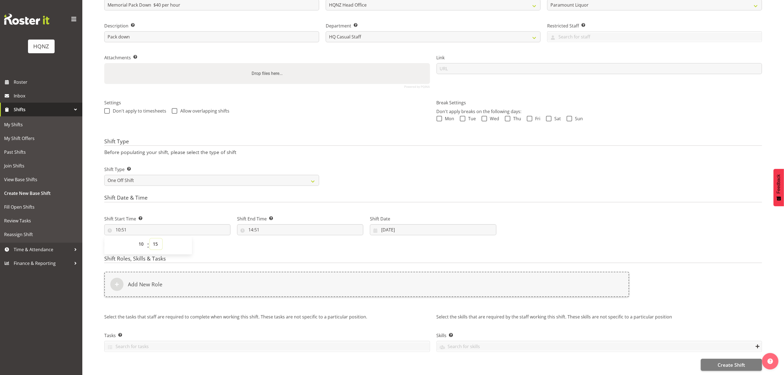
type input "10:15"
click at [256, 224] on input "14:51" at bounding box center [300, 229] width 126 height 11
click at [274, 238] on select "00 01 02 03 04 05 06 07 08 09 10 11 12 13 14 15 16 17 18 19 20 21 22 23" at bounding box center [274, 243] width 12 height 11
click at [201, 208] on div "Shift Start Time Set the time of the day you wish this shift to start 10:15 00 …" at bounding box center [167, 223] width 133 height 31
click at [120, 224] on input "10:15" at bounding box center [167, 229] width 126 height 11
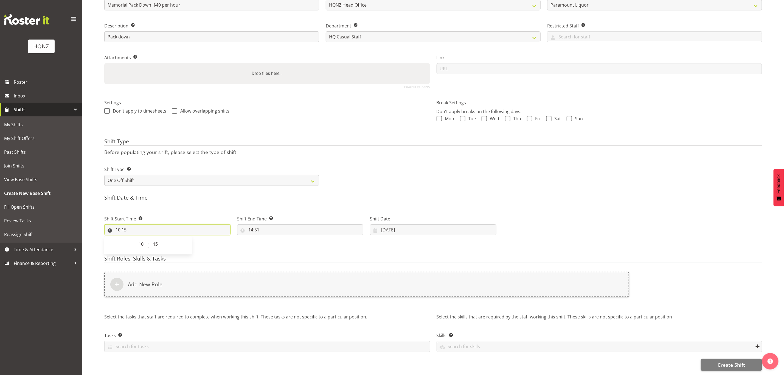
click at [120, 224] on input "10:15" at bounding box center [167, 229] width 126 height 11
click at [253, 224] on input "14:51" at bounding box center [300, 229] width 126 height 11
click at [276, 238] on select "00 01 02 03 04 05 06 07 08 09 10 11 12 13 14 15 16 17 18 19 20 21 22 23" at bounding box center [274, 243] width 12 height 11
click at [387, 225] on input "[DATE]" at bounding box center [433, 229] width 126 height 11
click at [422, 292] on span "17" at bounding box center [420, 294] width 4 height 5
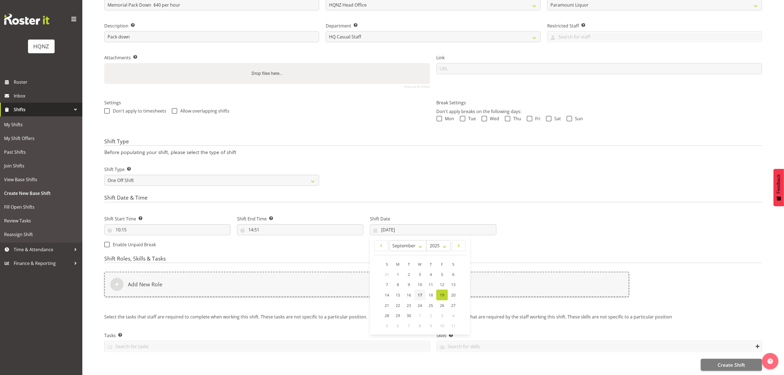
type input "[DATE]"
click at [255, 224] on input "14:51" at bounding box center [300, 229] width 126 height 11
click at [274, 238] on select "00 01 02 03 04 05 06 07 08 09 10 11 12 13 14 15 16 17 18 19 20 21 22 23" at bounding box center [274, 243] width 12 height 11
select select "1"
click at [268, 238] on select "00 01 02 03 04 05 06 07 08 09 10 11 12 13 14 15 16 17 18 19 20 21 22 23" at bounding box center [274, 243] width 12 height 11
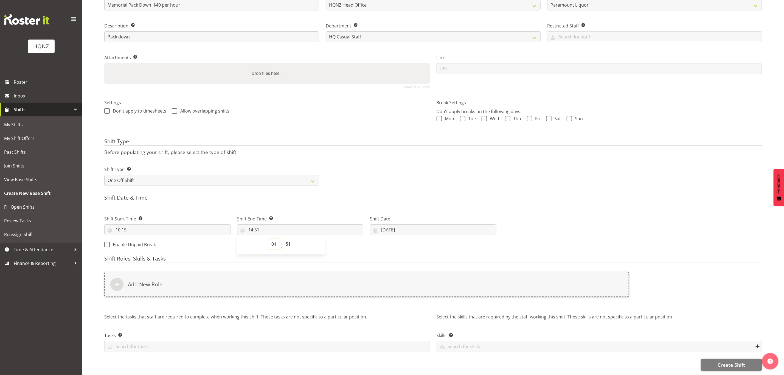
type input "01:51"
click at [289, 239] on select "00 01 02 03 04 05 06 07 08 09 10 11 12 13 14 15 16 17 18 19 20 21 22 23 24 25 2…" at bounding box center [289, 243] width 12 height 11
select select "45"
click at [283, 238] on select "00 01 02 03 04 05 06 07 08 09 10 11 12 13 14 15 16 17 18 19 20 21 22 23 24 25 2…" at bounding box center [289, 243] width 12 height 11
type input "01:45"
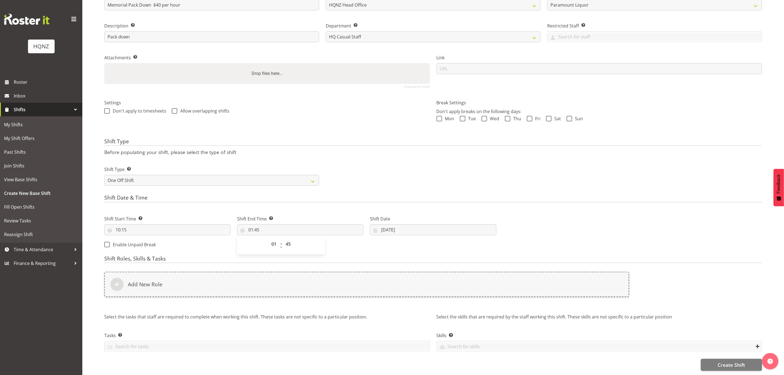
click at [339, 241] on div "Shift Start Time Set the time of the day you wish this shift to start 10:15 00 …" at bounding box center [300, 230] width 399 height 44
click at [121, 224] on input "10:15" at bounding box center [167, 229] width 126 height 11
click at [140, 238] on select "00 01 02 03 04 05 06 07 08 09 10 11 12 13 14 15 16 17 18 19 20 21 22 23" at bounding box center [142, 243] width 12 height 11
select select "22"
click at [136, 238] on select "00 01 02 03 04 05 06 07 08 09 10 11 12 13 14 15 16 17 18 19 20 21 22 23" at bounding box center [142, 243] width 12 height 11
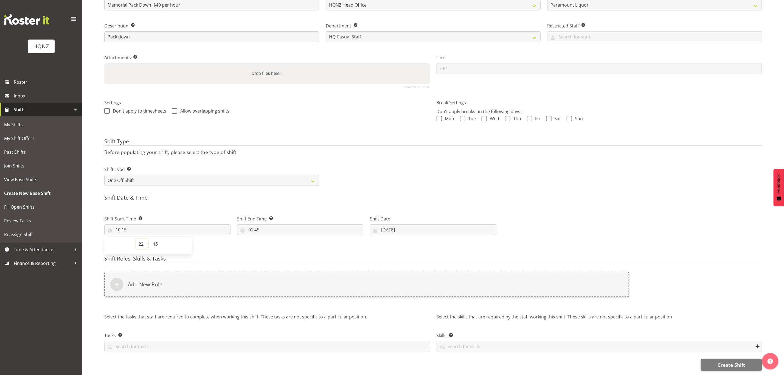
type input "22:15"
click at [241, 255] on h4 "Shift Roles, Skills & Tasks" at bounding box center [433, 259] width 658 height 8
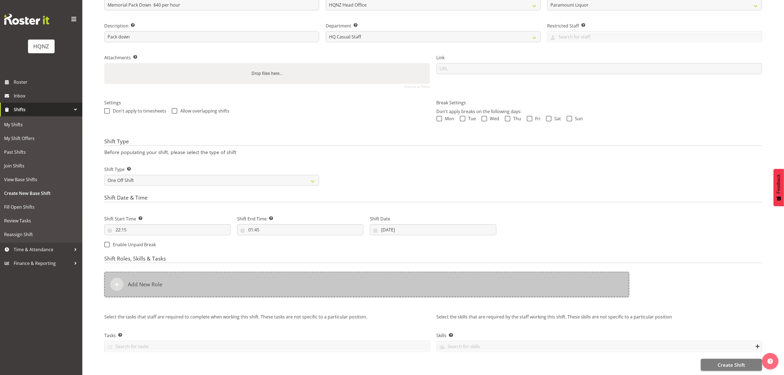
click at [221, 284] on div "Add New Role" at bounding box center [366, 284] width 525 height 25
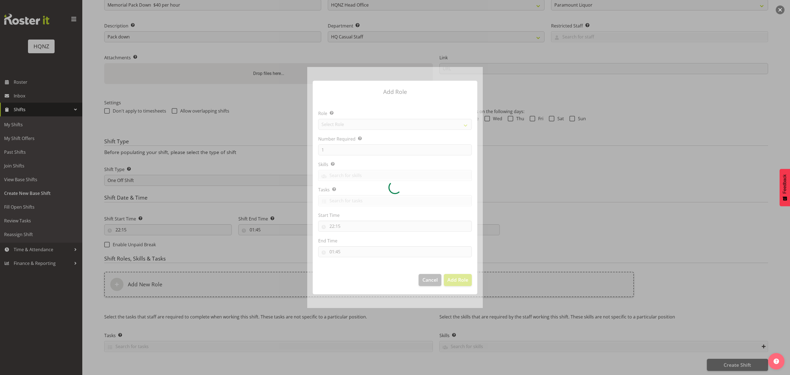
click at [459, 150] on div at bounding box center [395, 187] width 176 height 241
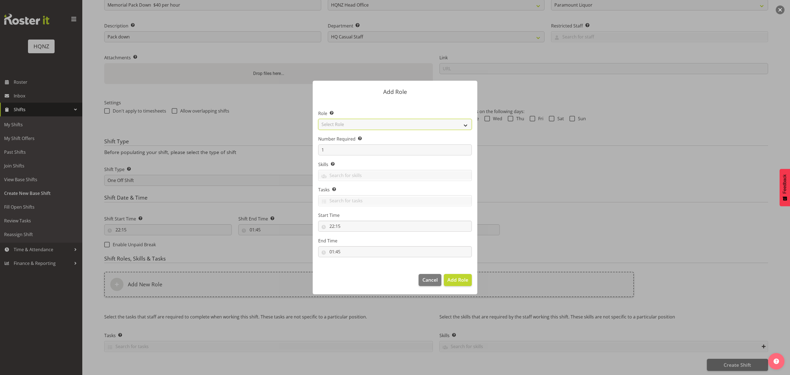
click at [382, 124] on select "Select Role Activity host Airport arrivals/departures Cleaning Event support Te…" at bounding box center [395, 124] width 154 height 11
select select "250"
click at [318, 119] on select "Select Role Activity host Airport arrivals/departures Cleaning Event support Te…" at bounding box center [395, 124] width 154 height 11
click at [347, 150] on input "1" at bounding box center [395, 149] width 154 height 11
type input "2"
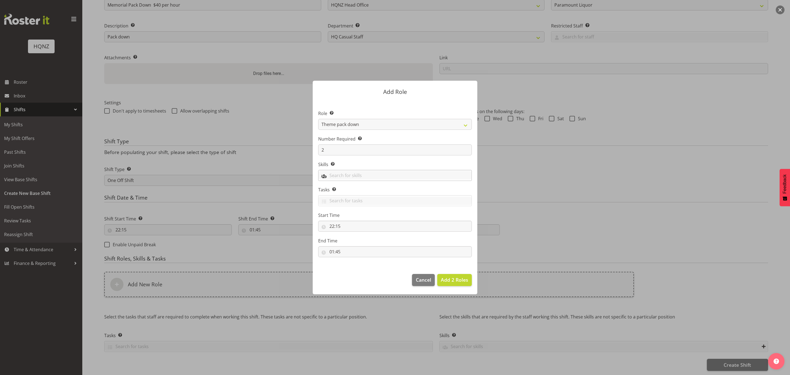
click at [339, 176] on input "text" at bounding box center [395, 175] width 153 height 9
click at [343, 195] on link "Theme pack down" at bounding box center [395, 199] width 153 height 10
click at [462, 283] on span "Add 2 Roles" at bounding box center [454, 279] width 27 height 7
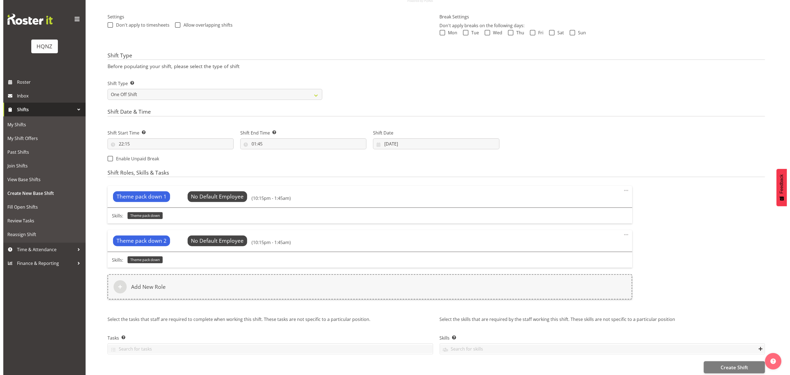
scroll to position [163, 0]
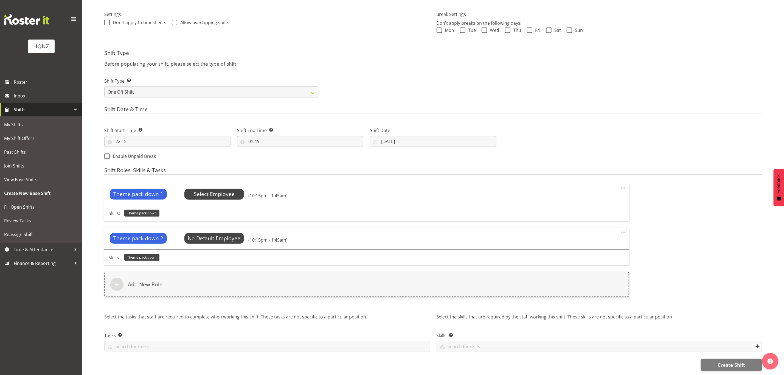
click at [226, 190] on span "Select Employee" at bounding box center [214, 194] width 41 height 8
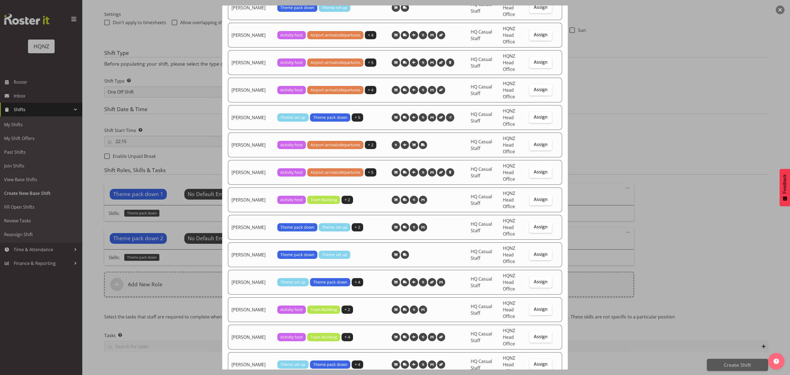
scroll to position [617, 0]
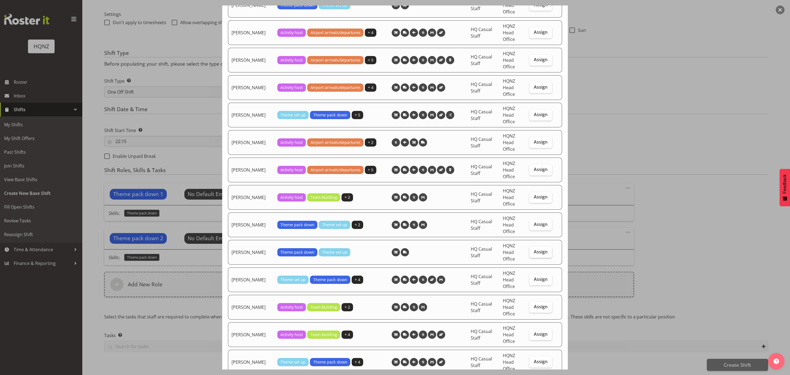
click at [534, 253] on span "Assign" at bounding box center [541, 251] width 14 height 5
click at [533, 253] on input "Assign" at bounding box center [532, 252] width 4 height 4
checkbox input "true"
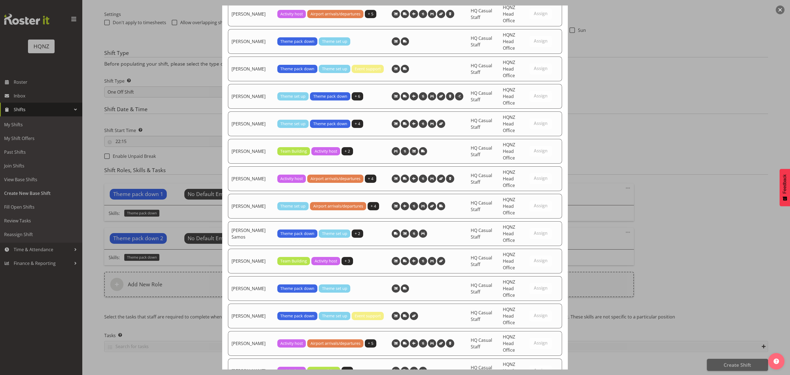
scroll to position [1095, 0]
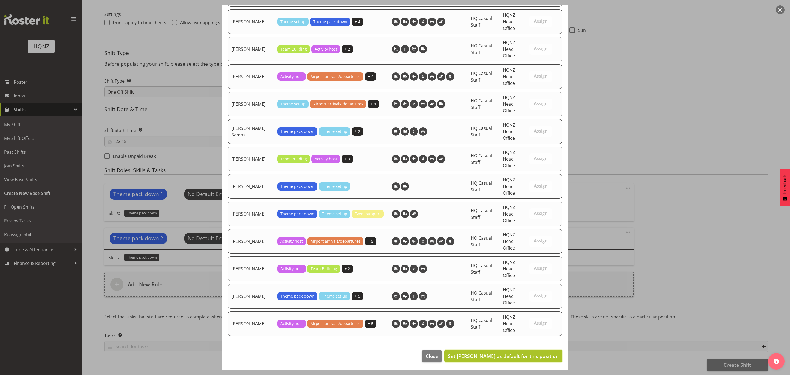
click at [500, 354] on span "Set [PERSON_NAME] as default for this position" at bounding box center [503, 356] width 111 height 7
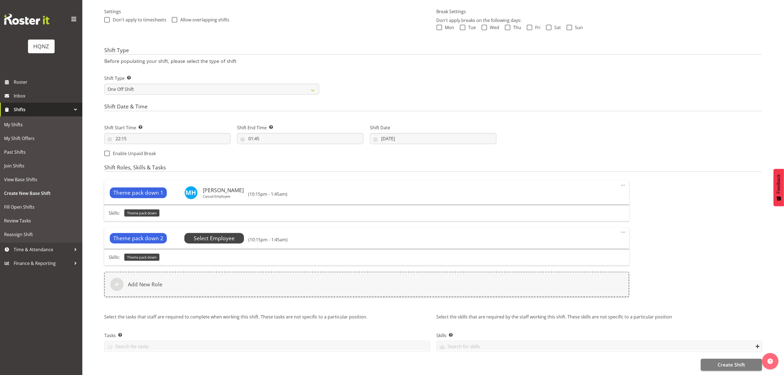
click at [214, 234] on span "Select Employee" at bounding box center [214, 238] width 41 height 8
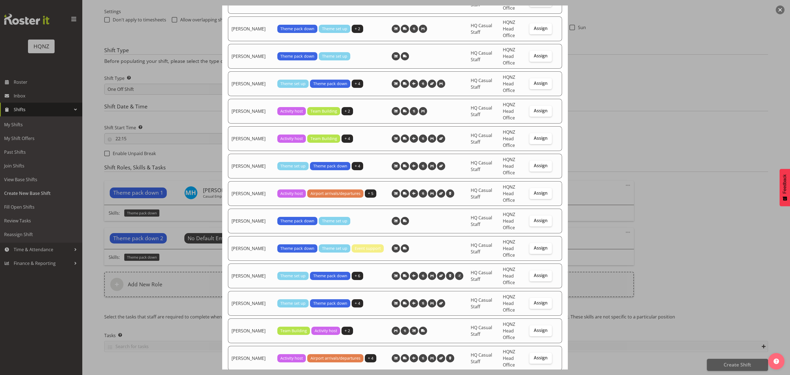
scroll to position [823, 0]
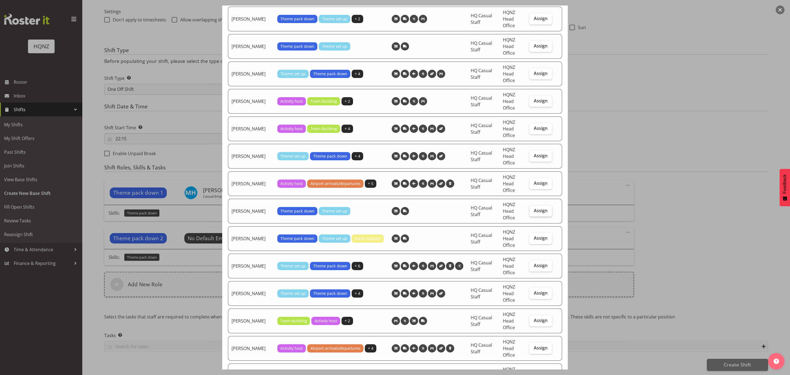
click at [534, 209] on span "Assign" at bounding box center [541, 210] width 14 height 5
click at [532, 209] on input "Assign" at bounding box center [532, 211] width 4 height 4
checkbox input "true"
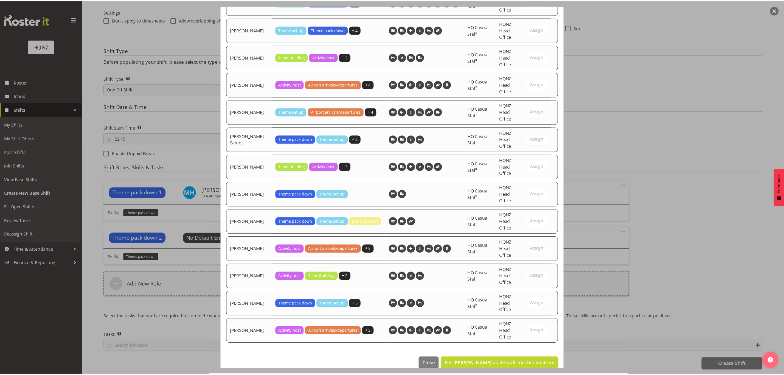
scroll to position [1095, 0]
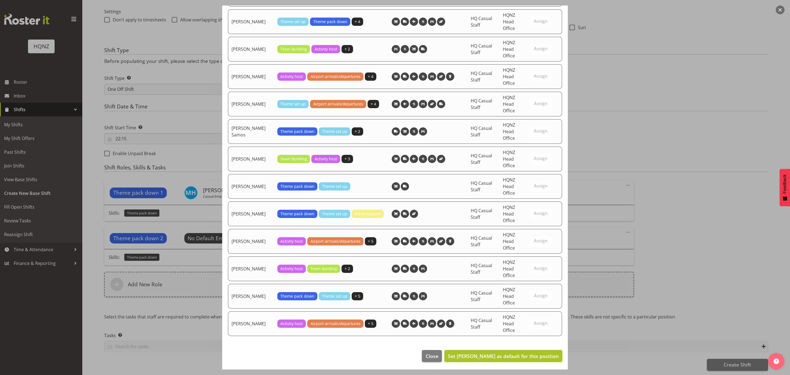
click at [505, 356] on span "Set [PERSON_NAME] as default for this position" at bounding box center [503, 356] width 111 height 7
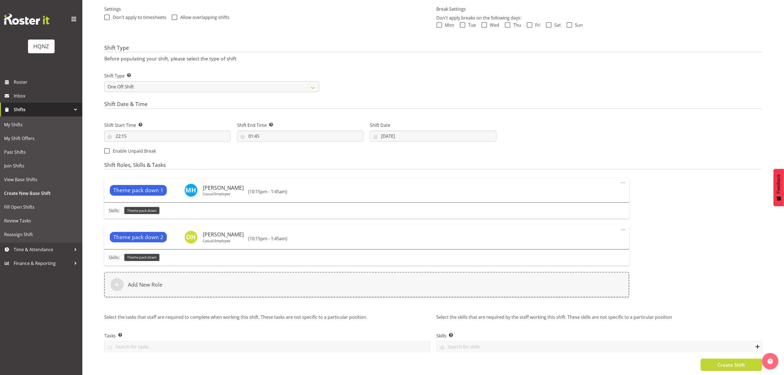
click at [722, 361] on span "Create Shift" at bounding box center [730, 364] width 27 height 7
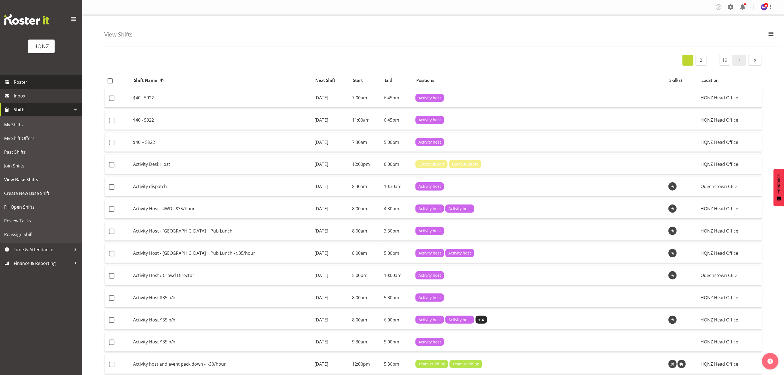
click at [29, 80] on span "Roster" at bounding box center [47, 82] width 66 height 8
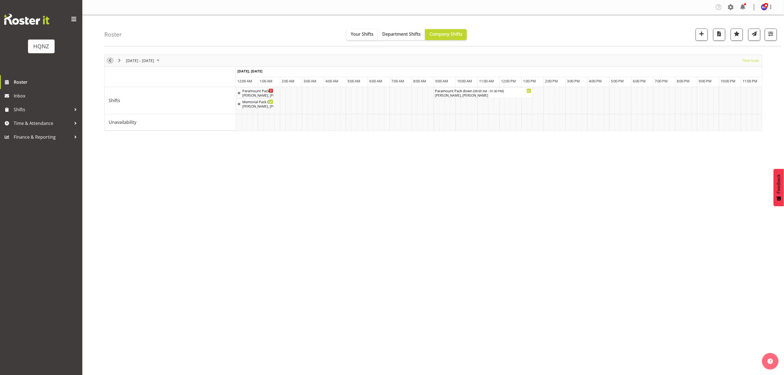
click at [111, 59] on span "Previous" at bounding box center [110, 60] width 7 height 7
click at [743, 105] on div "[PERSON_NAME], [PERSON_NAME]" at bounding box center [737, 106] width 27 height 5
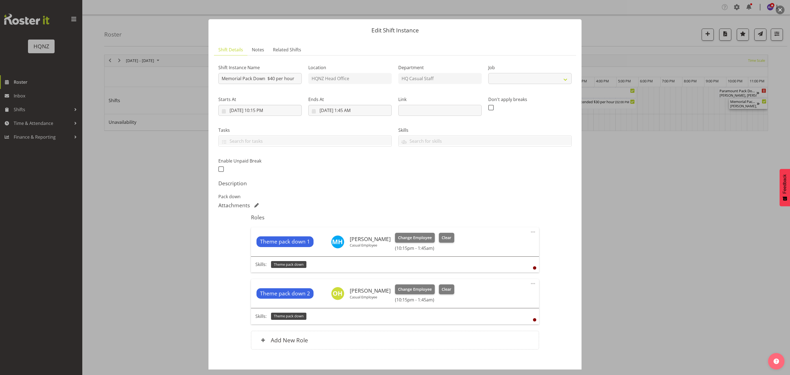
select select "10457"
click at [693, 238] on div at bounding box center [395, 187] width 790 height 375
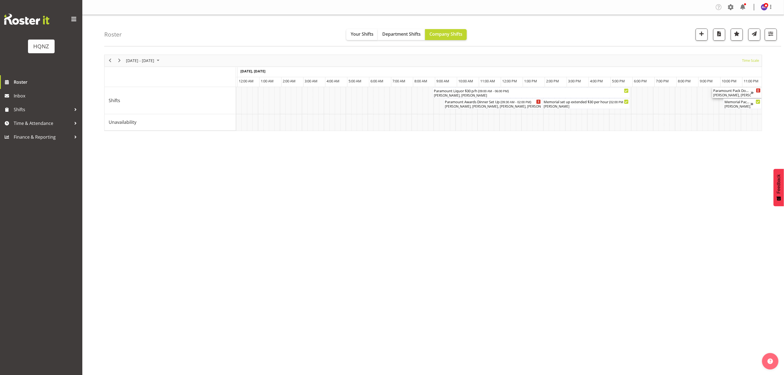
click at [735, 93] on div "[PERSON_NAME], [PERSON_NAME]" at bounding box center [732, 95] width 38 height 5
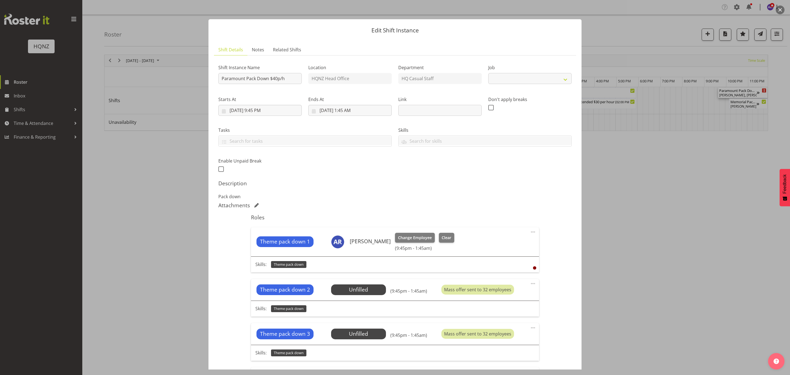
select select "10457"
click at [682, 231] on div at bounding box center [395, 187] width 790 height 375
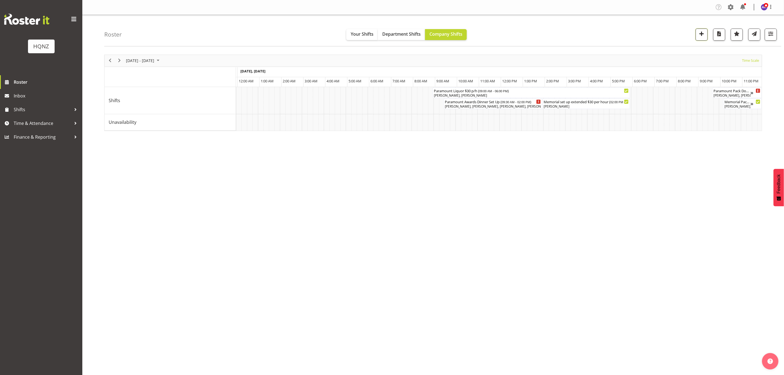
click at [701, 35] on span "button" at bounding box center [701, 33] width 7 height 7
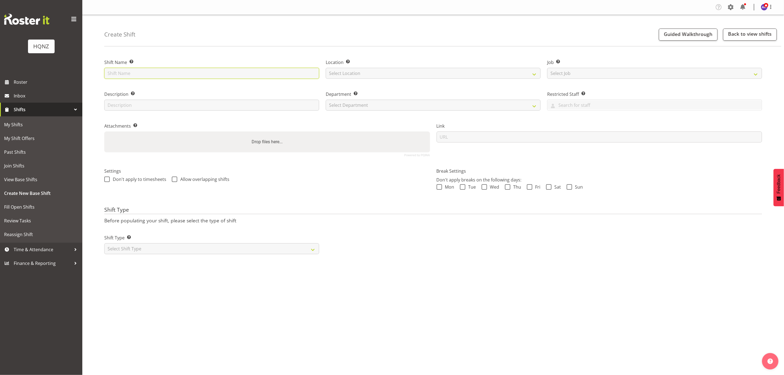
click at [226, 74] on input "text" at bounding box center [211, 73] width 215 height 11
click at [137, 73] on input "text" at bounding box center [211, 73] width 215 height 11
type input "After Party Set Up 30 p/h"
click at [365, 75] on select "Select Location [GEOGRAPHIC_DATA] Head Office" at bounding box center [433, 73] width 215 height 11
select select "129"
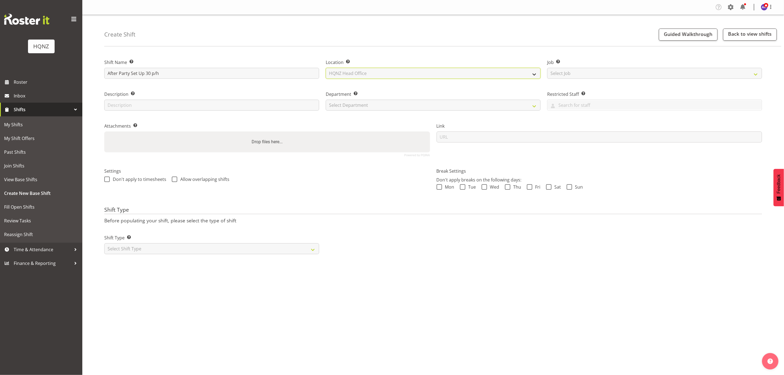
click at [326, 68] on select "Select Location [GEOGRAPHIC_DATA] Head Office" at bounding box center [433, 73] width 215 height 11
click at [399, 72] on select "HQNZ Head Office" at bounding box center [433, 73] width 215 height 11
click at [380, 69] on select "HQNZ Head Office" at bounding box center [433, 73] width 215 height 11
click at [565, 74] on select "Select Job Create new job Auto Super Shoppes Buddle Findlay Carsales [GEOGRAPHI…" at bounding box center [654, 73] width 215 height 11
select select "10457"
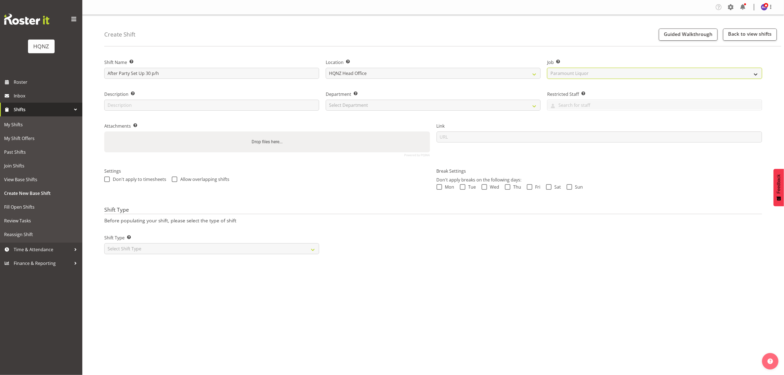
click at [547, 68] on select "Select Job Create new job Auto Super Shoppes Buddle Findlay Carsales [GEOGRAPHI…" at bounding box center [654, 73] width 215 height 11
click at [179, 103] on input "text" at bounding box center [211, 105] width 215 height 11
type input "Set up"
click at [381, 103] on select "Select Department HQ Casual Staff" at bounding box center [433, 105] width 215 height 11
select select "127"
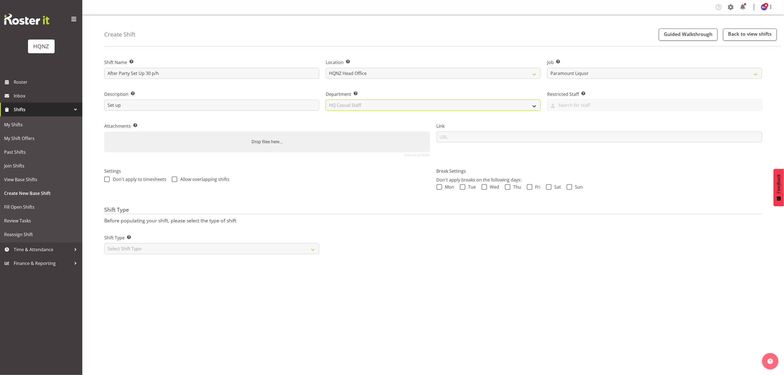
click at [326, 100] on select "Select Department HQ Casual Staff" at bounding box center [433, 105] width 215 height 11
click at [127, 247] on select "Select Shift Type One Off Shift Recurring Shift Rotating Shift" at bounding box center [211, 248] width 215 height 11
select select "one_off"
click at [104, 243] on select "Select Shift Type One Off Shift Recurring Shift Rotating Shift" at bounding box center [211, 248] width 215 height 11
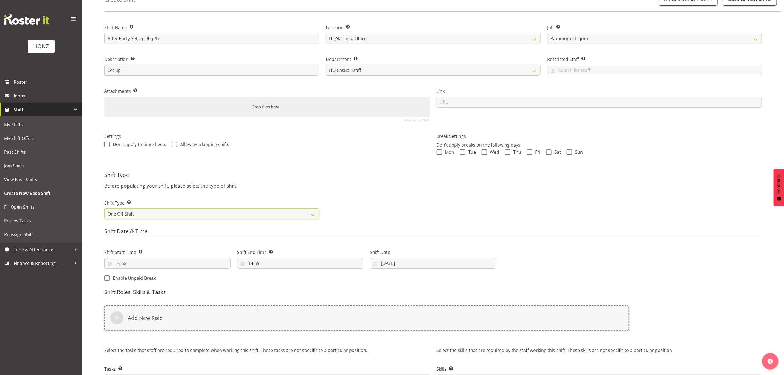
scroll to position [75, 0]
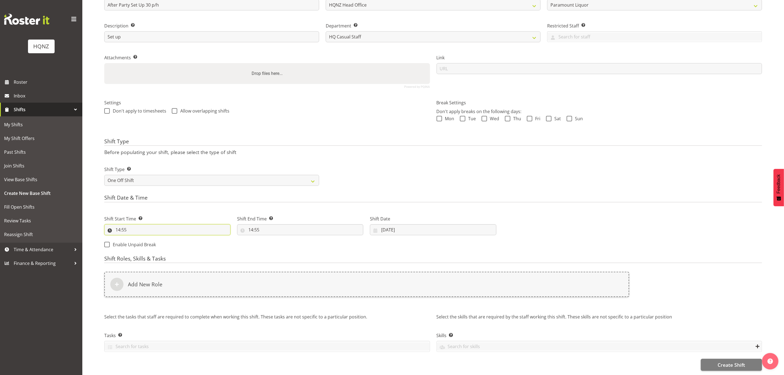
click at [122, 224] on input "14:55" at bounding box center [167, 229] width 126 height 11
click at [141, 238] on select "00 01 02 03 04 05 06 07 08 09 10 11 12 13 14 15 16 17 18 19 20 21 22 23" at bounding box center [142, 243] width 12 height 11
click at [136, 238] on select "00 01 02 03 04 05 06 07 08 09 10 11 12 13 14 15 16 17 18 19 20 21 22 23" at bounding box center [142, 243] width 12 height 11
click at [156, 238] on select "00 01 02 03 04 05 06 07 08 09 10 11 12 13 14 15 16 17 18 19 20 21 22 23 24 25 2…" at bounding box center [156, 243] width 12 height 11
select select "0"
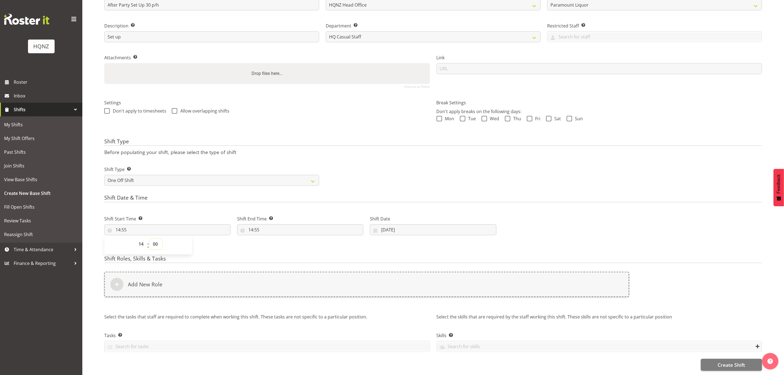
click at [150, 238] on select "00 01 02 03 04 05 06 07 08 09 10 11 12 13 14 15 16 17 18 19 20 21 22 23 24 25 2…" at bounding box center [156, 243] width 12 height 11
type input "14:00"
click at [260, 224] on input "14:55" at bounding box center [300, 229] width 126 height 11
click at [272, 238] on select "00 01 02 03 04 05 06 07 08 09 10 11 12 13 14 15 16 17 18 19 20 21 22 23" at bounding box center [274, 243] width 12 height 11
select select "22"
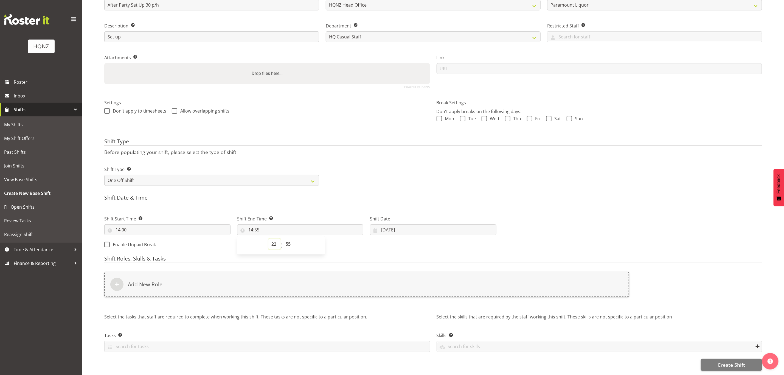
click at [268, 238] on select "00 01 02 03 04 05 06 07 08 09 10 11 12 13 14 15 16 17 18 19 20 21 22 23" at bounding box center [274, 243] width 12 height 11
type input "22:55"
click at [280, 225] on input "22:55" at bounding box center [300, 229] width 126 height 11
click at [257, 224] on input "22:55" at bounding box center [300, 229] width 126 height 11
click at [286, 238] on select "00 01 02 03 04 05 06 07 08 09 10 11 12 13 14 15 16 17 18 19 20 21 22 23 24 25 2…" at bounding box center [289, 243] width 12 height 11
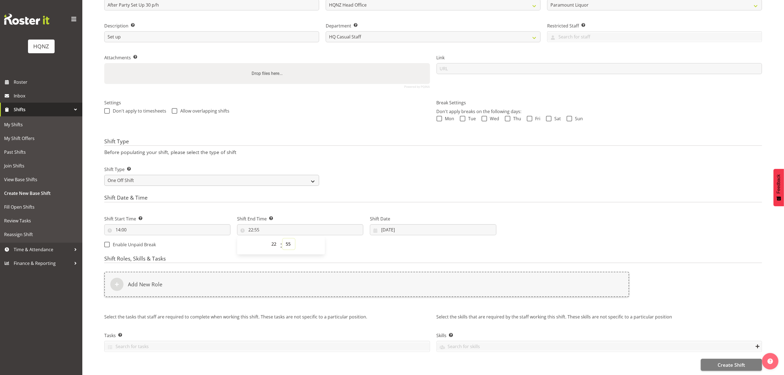
select select "0"
click at [283, 238] on select "00 01 02 03 04 05 06 07 08 09 10 11 12 13 14 15 16 17 18 19 20 21 22 23 24 25 2…" at bounding box center [289, 243] width 12 height 11
type input "22:00"
click at [415, 235] on div "Shift Start Time Set the time of the day you wish this shift to start 14:00 00 …" at bounding box center [300, 230] width 399 height 44
click at [389, 224] on input "19/09/2025" at bounding box center [433, 229] width 126 height 11
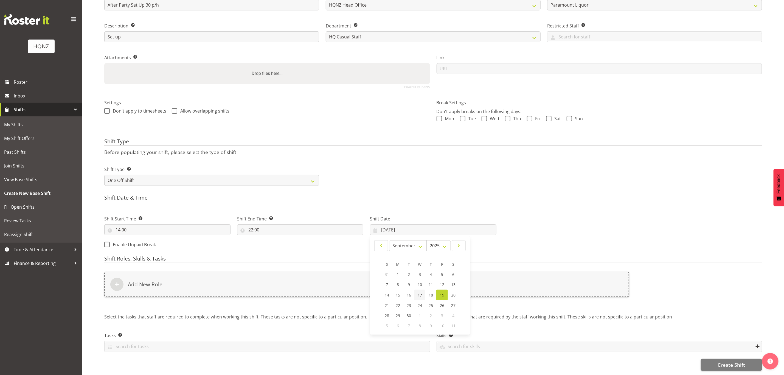
click at [422, 292] on span "17" at bounding box center [420, 294] width 4 height 5
type input "17/09/2025"
click at [430, 255] on h4 "Shift Roles, Skills & Tasks" at bounding box center [433, 259] width 658 height 8
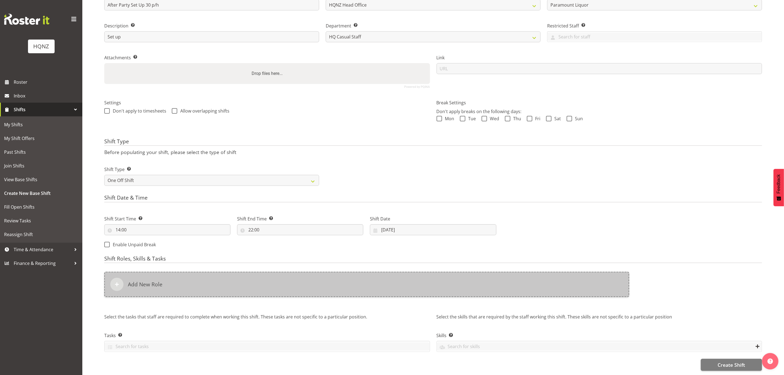
click at [260, 276] on div "Add New Role" at bounding box center [366, 284] width 525 height 25
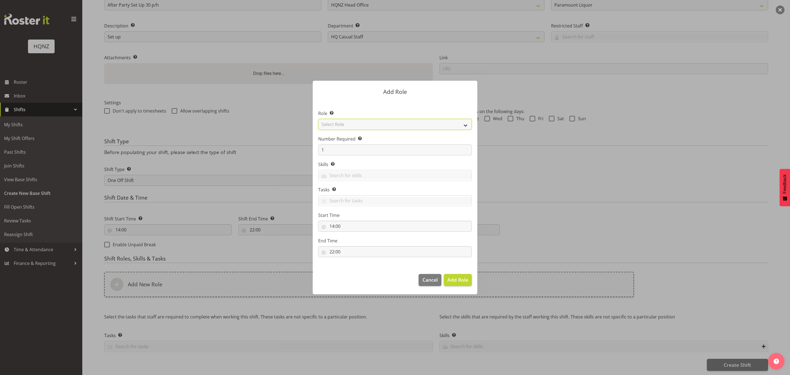
click at [357, 122] on select "Select Role Activity host Airport arrivals/departures Cleaning Event support Te…" at bounding box center [395, 124] width 154 height 11
select select "249"
click at [318, 119] on select "Select Role Activity host Airport arrivals/departures Cleaning Event support Te…" at bounding box center [395, 124] width 154 height 11
click at [461, 278] on span "Add Role" at bounding box center [457, 279] width 21 height 7
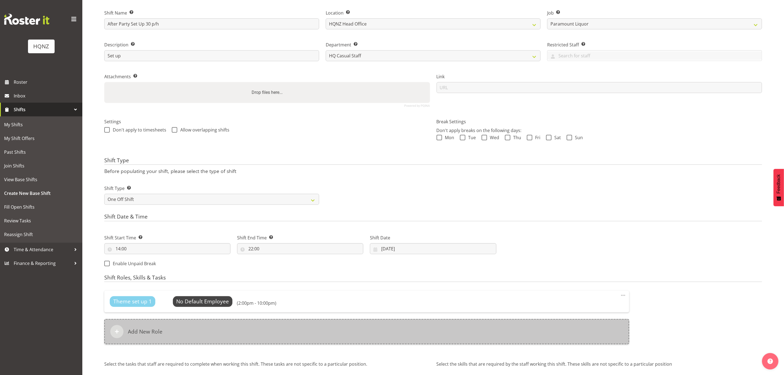
scroll to position [0, 0]
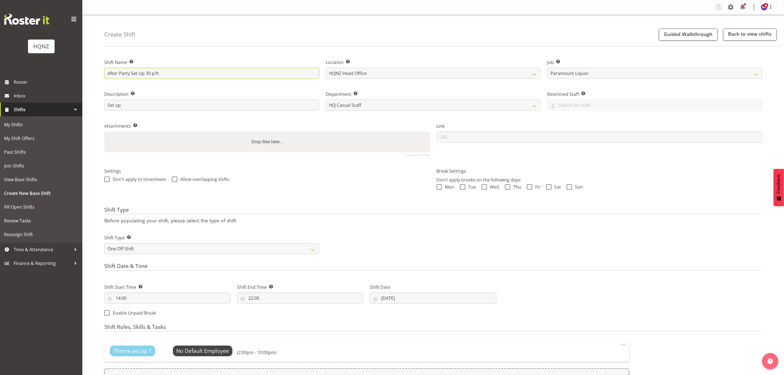
click at [107, 71] on input "After Party Set Up 30 p/h" at bounding box center [211, 73] width 215 height 11
type input "Memorial / After Party Set Up 30 p/h"
click at [227, 67] on div "Shift Name Enter a name for the shift (e.g. Day Shift). Memorial / After Party …" at bounding box center [211, 69] width 215 height 20
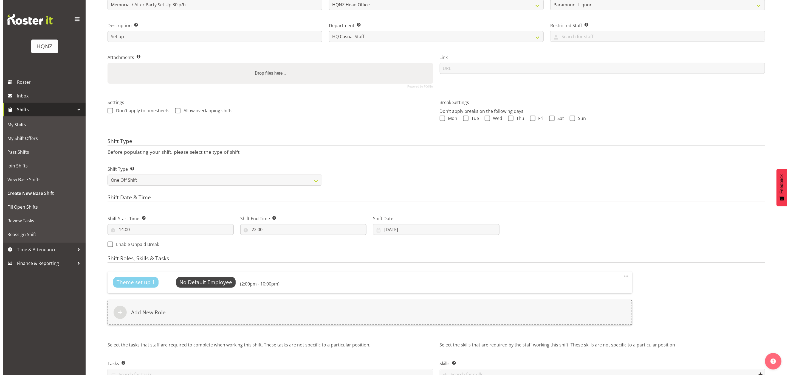
scroll to position [82, 0]
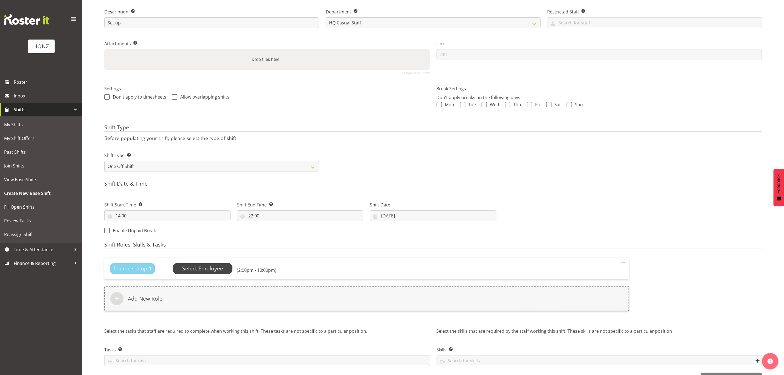
click at [208, 268] on span "Select Employee" at bounding box center [202, 268] width 41 height 8
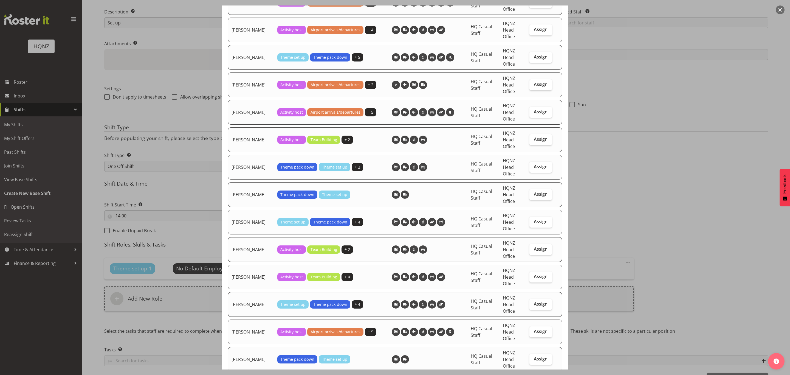
scroll to position [658, 0]
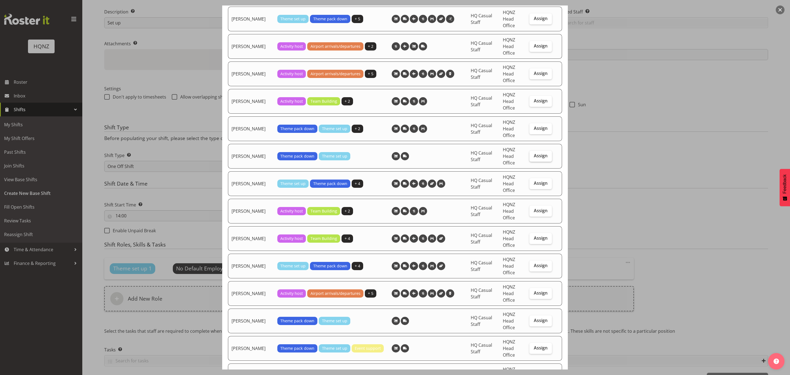
click at [536, 157] on span "Assign" at bounding box center [541, 155] width 14 height 5
click at [533, 157] on input "Assign" at bounding box center [532, 156] width 4 height 4
checkbox input "true"
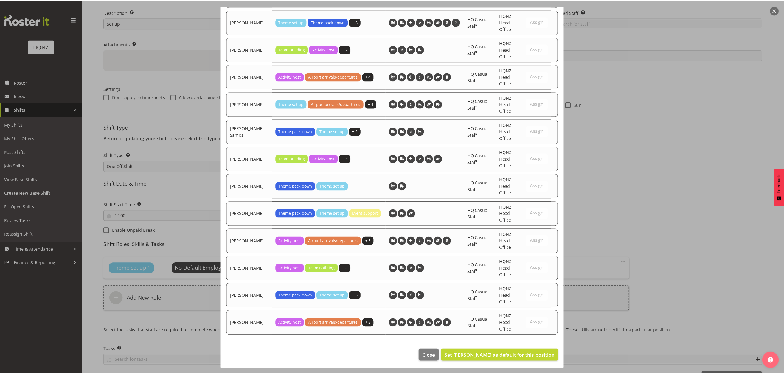
scroll to position [1012, 0]
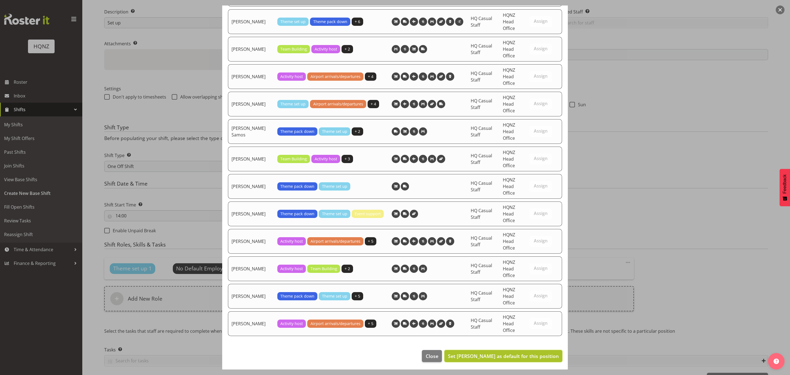
click at [487, 356] on span "Set Mark Haysmith as default for this position" at bounding box center [503, 356] width 111 height 7
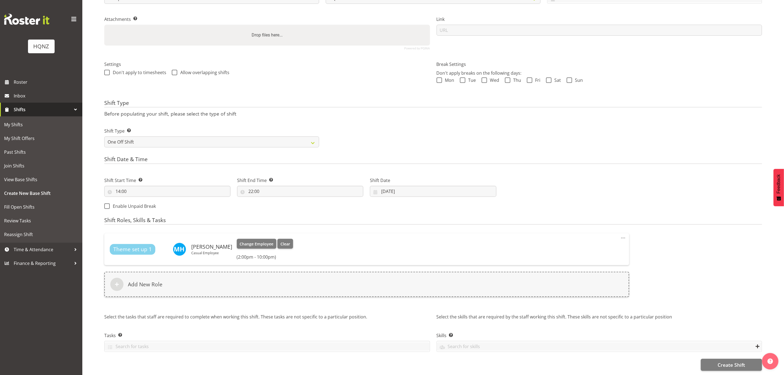
scroll to position [106, 0]
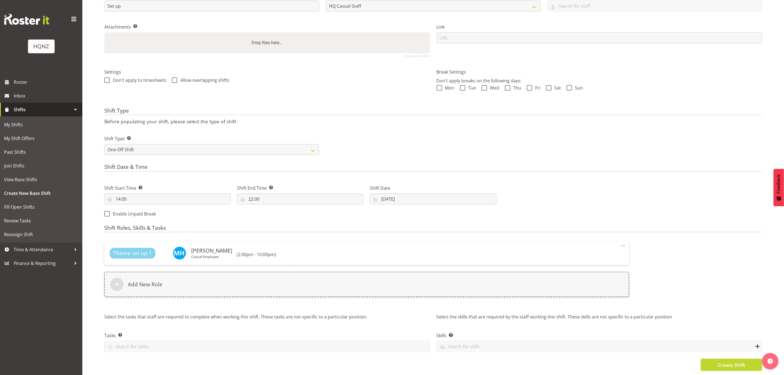
click at [722, 361] on span "Create Shift" at bounding box center [730, 364] width 27 height 7
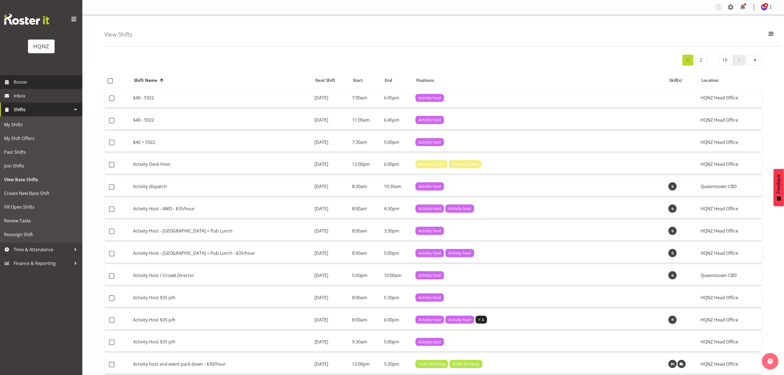
click at [41, 83] on span "Roster" at bounding box center [47, 82] width 66 height 8
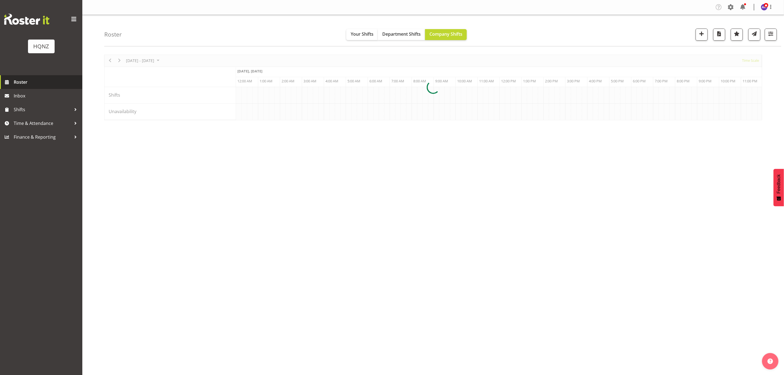
scroll to position [0, 527]
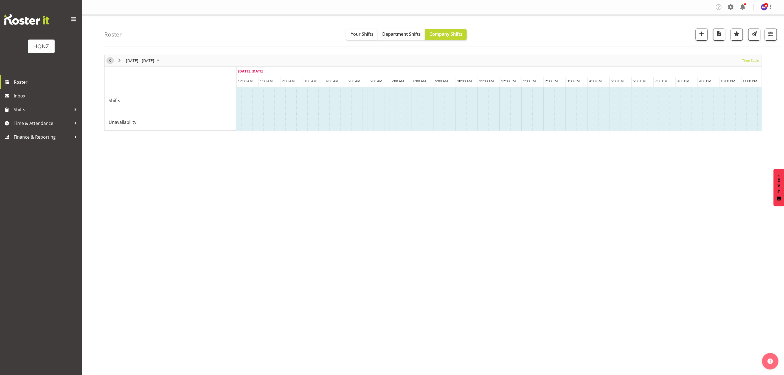
click at [110, 62] on span "Previous" at bounding box center [110, 60] width 7 height 7
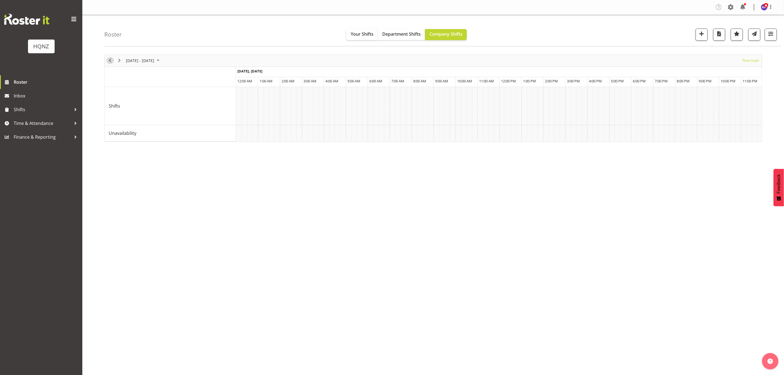
click at [111, 62] on span "Previous" at bounding box center [110, 60] width 7 height 7
click at [120, 63] on span "Next" at bounding box center [119, 60] width 7 height 7
click at [487, 94] on div "[PERSON_NAME], [PERSON_NAME]" at bounding box center [478, 95] width 86 height 5
click at [487, 94] on div at bounding box center [433, 98] width 658 height 87
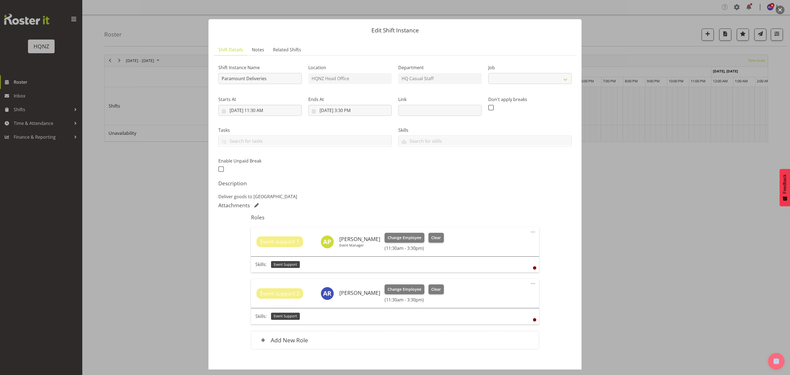
select select "10457"
click at [630, 237] on div at bounding box center [395, 187] width 790 height 375
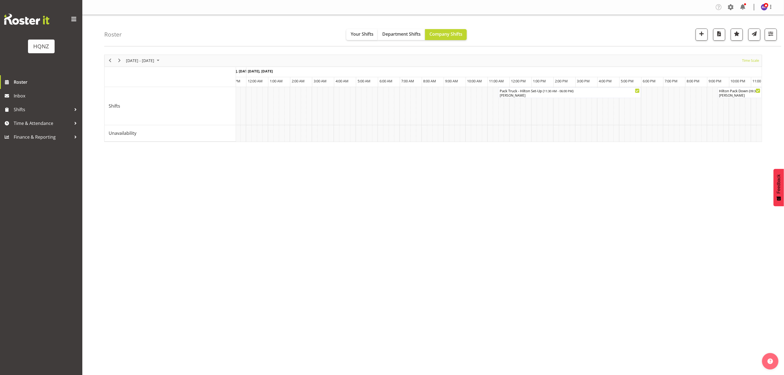
scroll to position [0, 496]
click at [477, 92] on span "11:30 AM - 03:30 PM" at bounding box center [477, 90] width 29 height 4
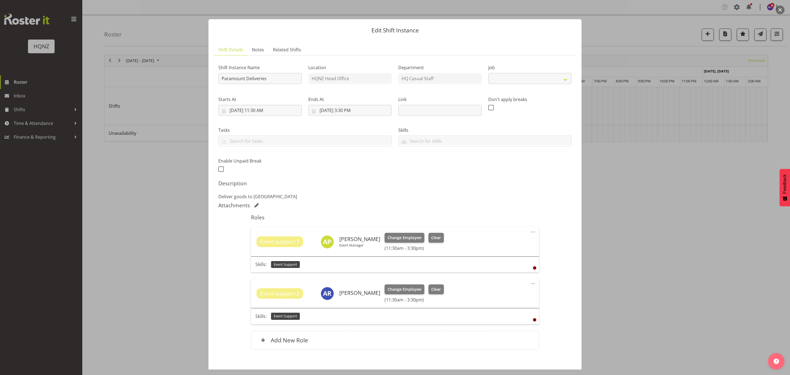
select select "10457"
click at [441, 238] on span "Clear" at bounding box center [436, 238] width 10 height 6
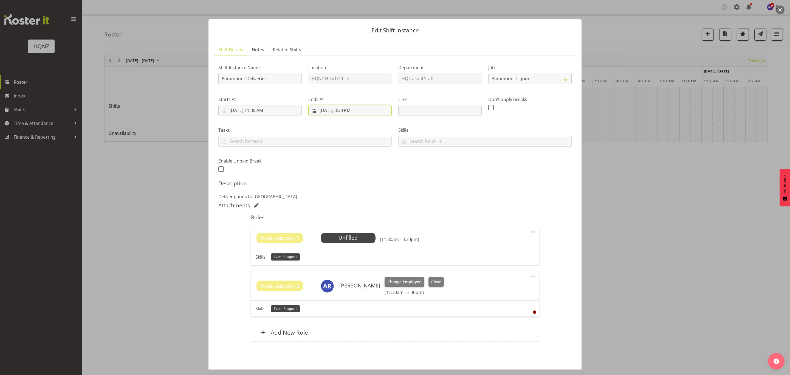
click at [349, 109] on input "[DATE] 3:30 PM" at bounding box center [349, 110] width 83 height 11
click at [346, 226] on select "00 01 02 03 04 05 06 07 08 09 10 11 12 13 14 15 16 17 18 19 20 21 22 23" at bounding box center [350, 226] width 12 height 11
select select "13"
click at [344, 222] on select "00 01 02 03 04 05 06 07 08 09 10 11 12 13 14 15 16 17 18 19 20 21 22 23" at bounding box center [350, 226] width 12 height 11
type input "[DATE] 1:30 PM"
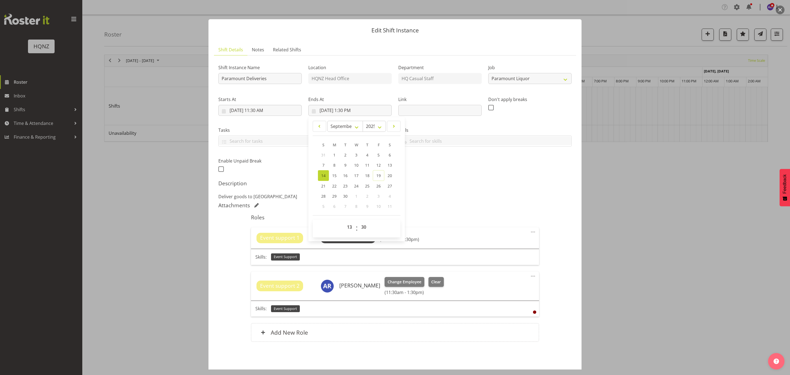
click at [443, 216] on h5 "Roles" at bounding box center [395, 217] width 288 height 7
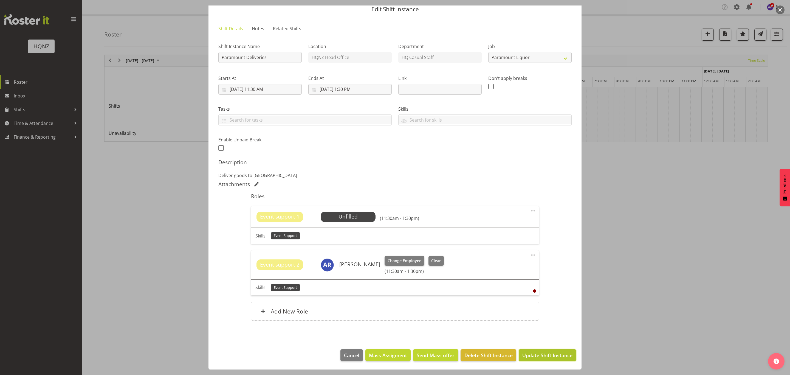
click at [532, 355] on span "Update Shift Instance" at bounding box center [547, 354] width 50 height 7
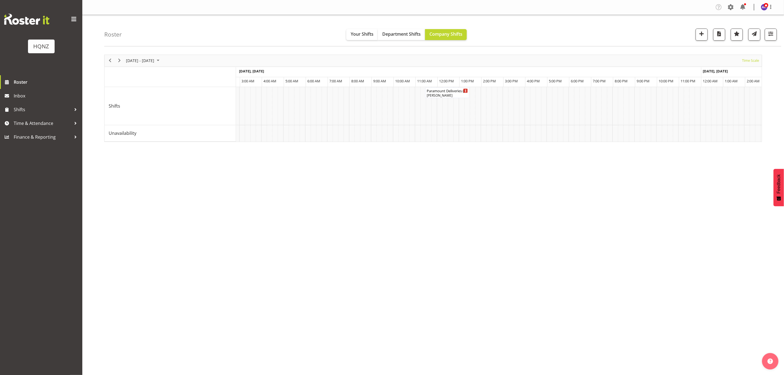
click at [519, 315] on div "Company Settings Roles & Skills Tasks Jobs Employees Locations & Departments Ac…" at bounding box center [433, 187] width 702 height 375
